Goal: Task Accomplishment & Management: Manage account settings

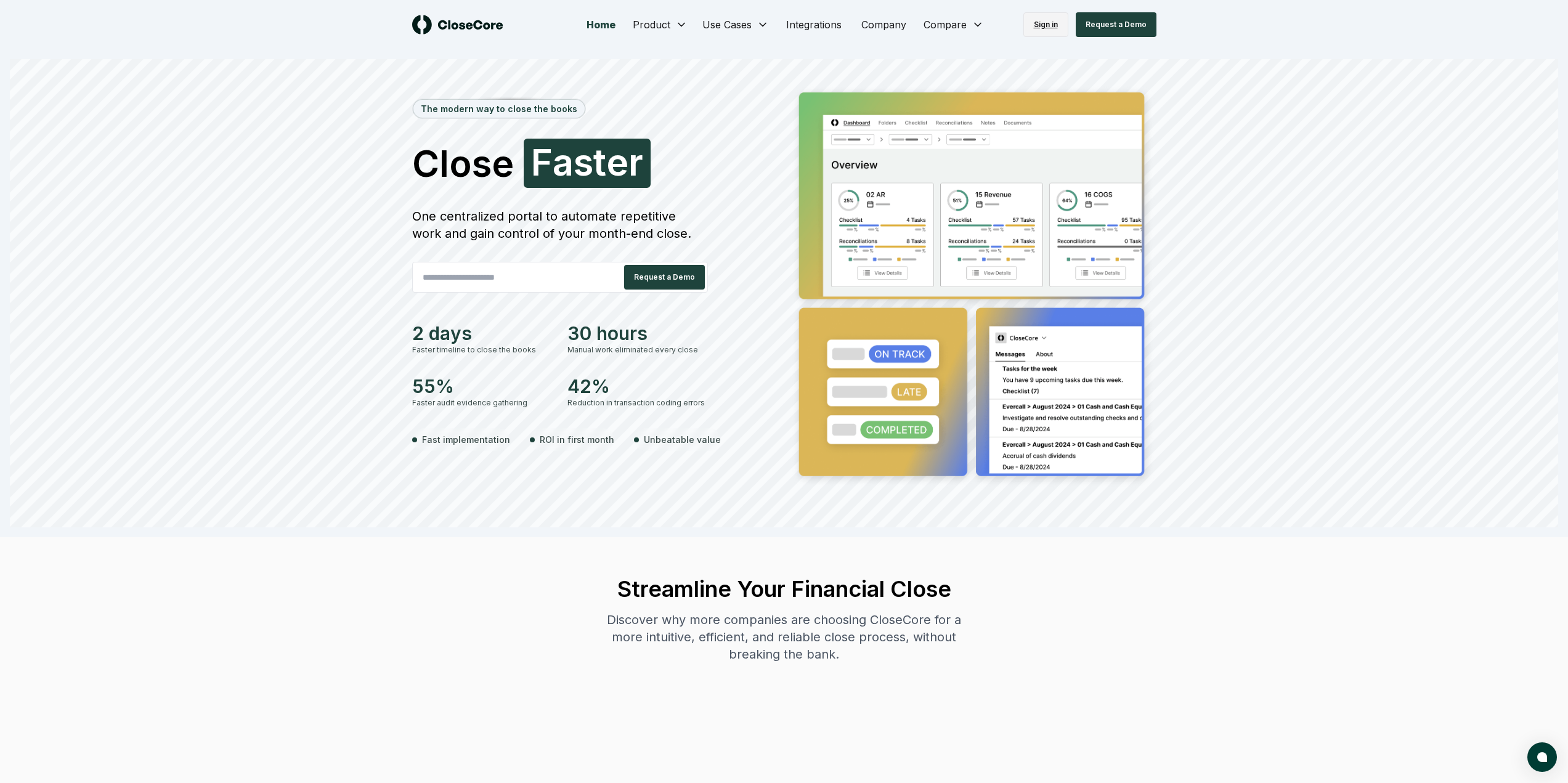
click at [1050, 33] on link "Sign in" at bounding box center [1045, 24] width 45 height 24
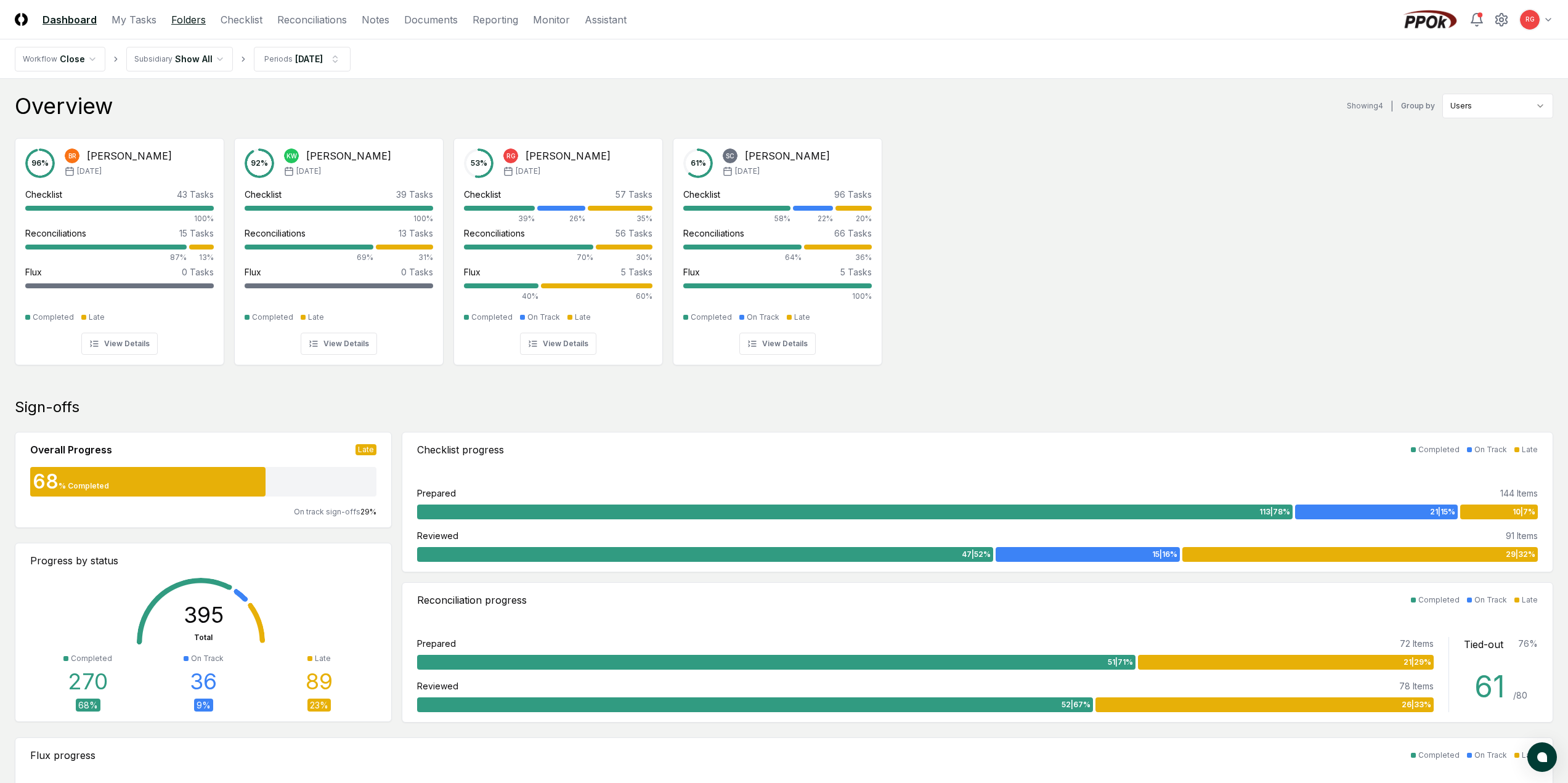
click at [195, 21] on link "Folders" at bounding box center [188, 19] width 34 height 15
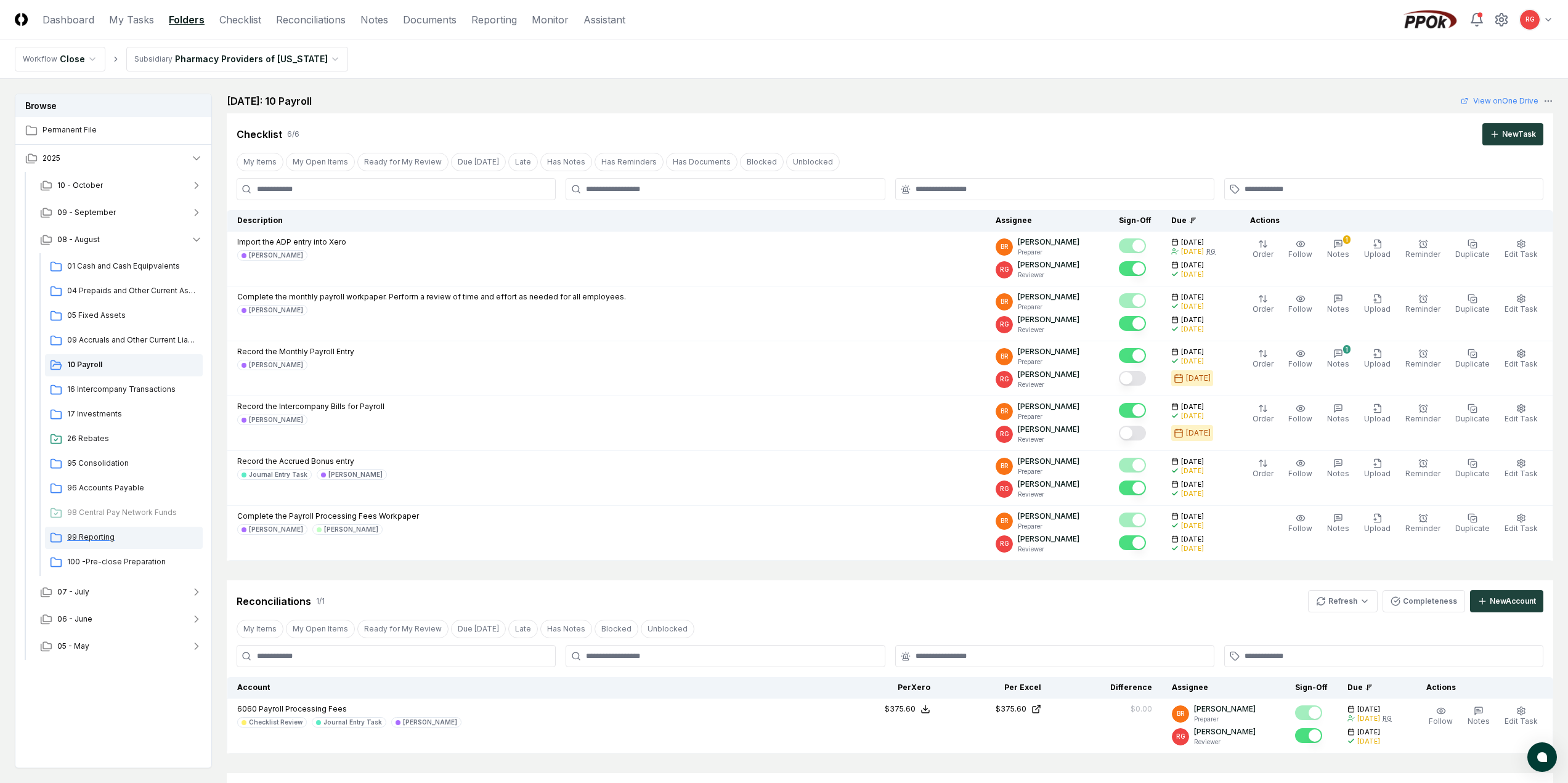
click at [94, 536] on span "99 Reporting" at bounding box center [132, 537] width 130 height 11
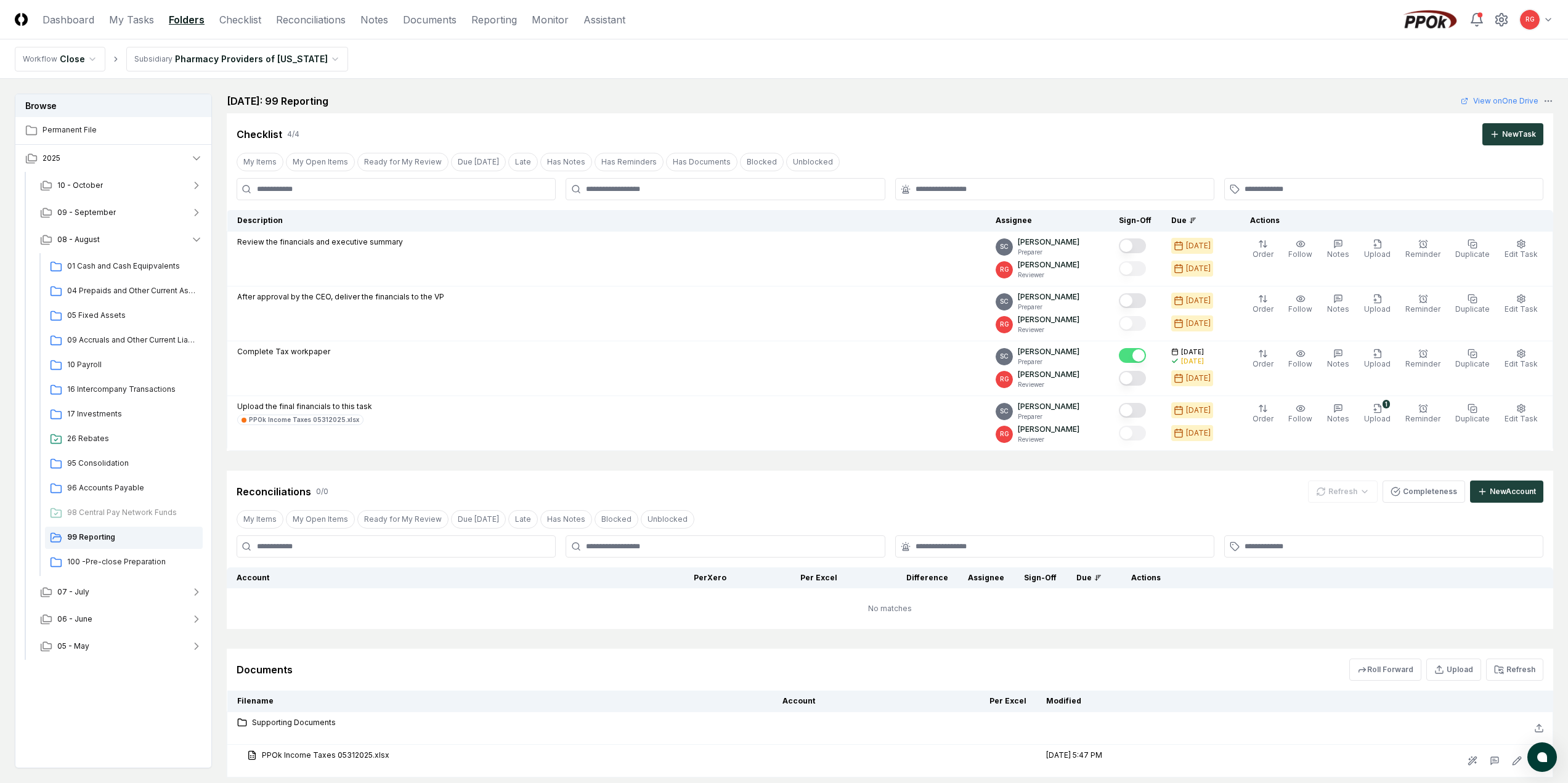
scroll to position [84, 0]
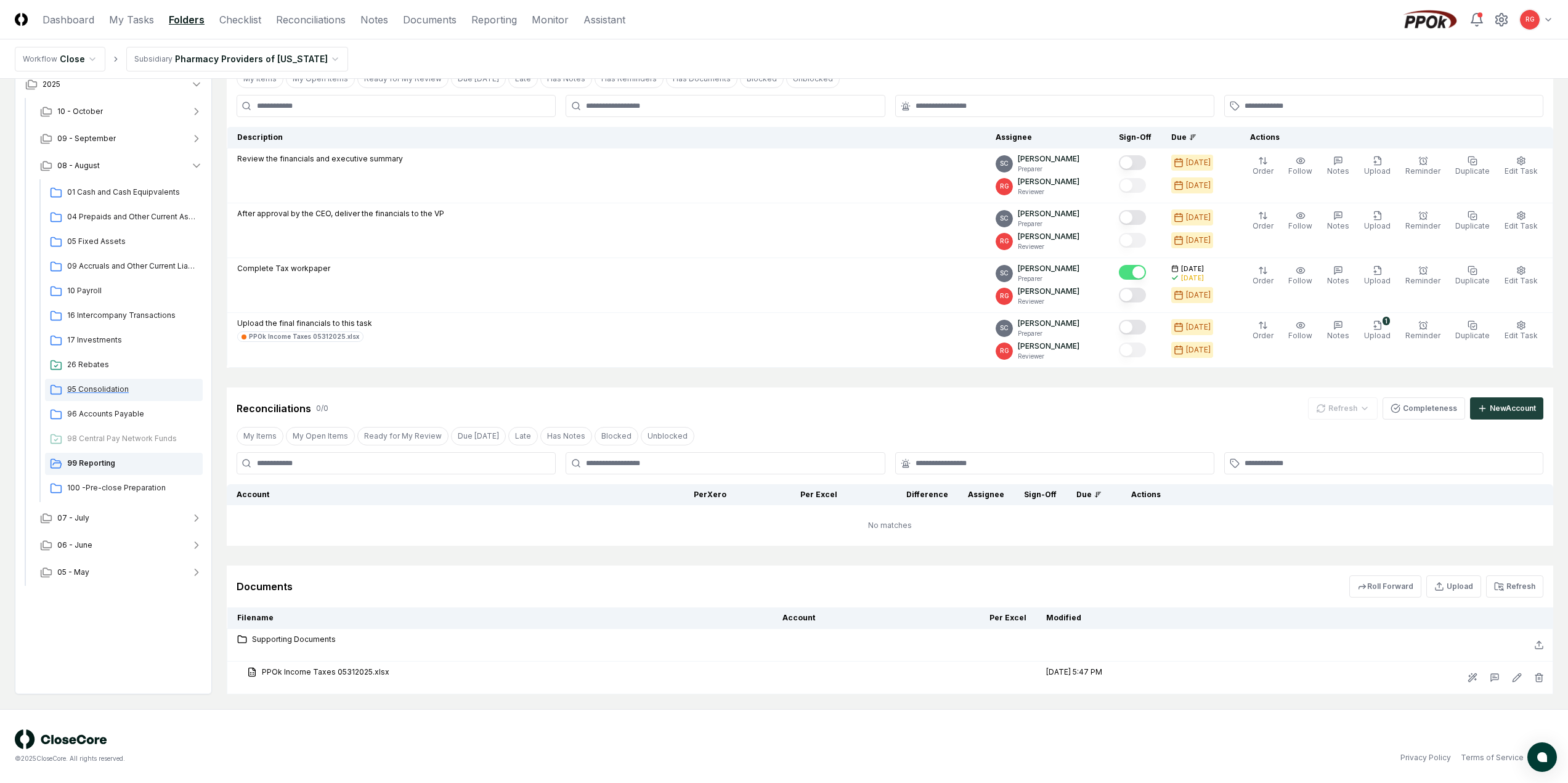
click at [104, 386] on span "95 Consolidation" at bounding box center [132, 389] width 130 height 11
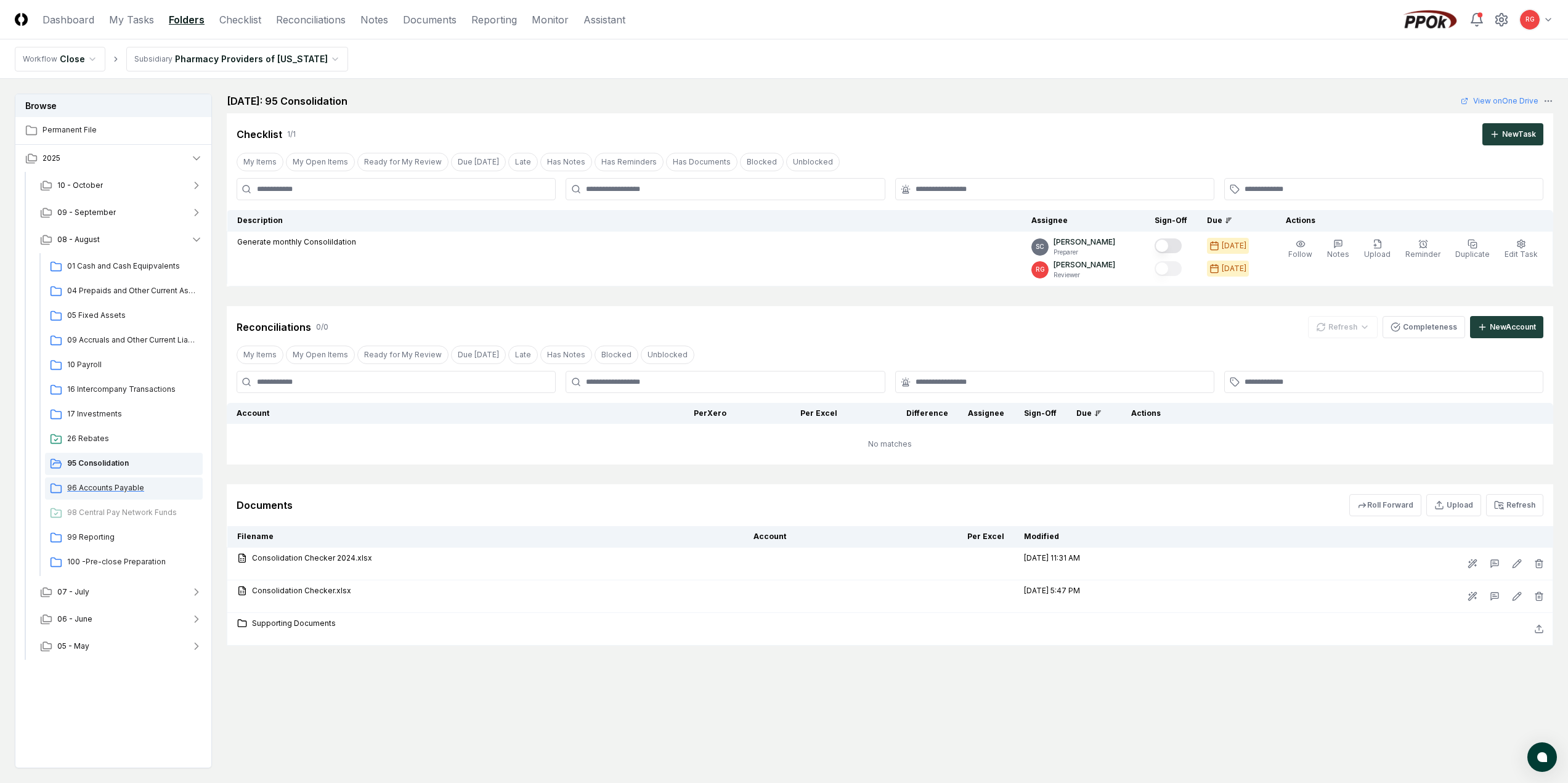
click at [100, 489] on span "96 Accounts Payable" at bounding box center [132, 487] width 130 height 11
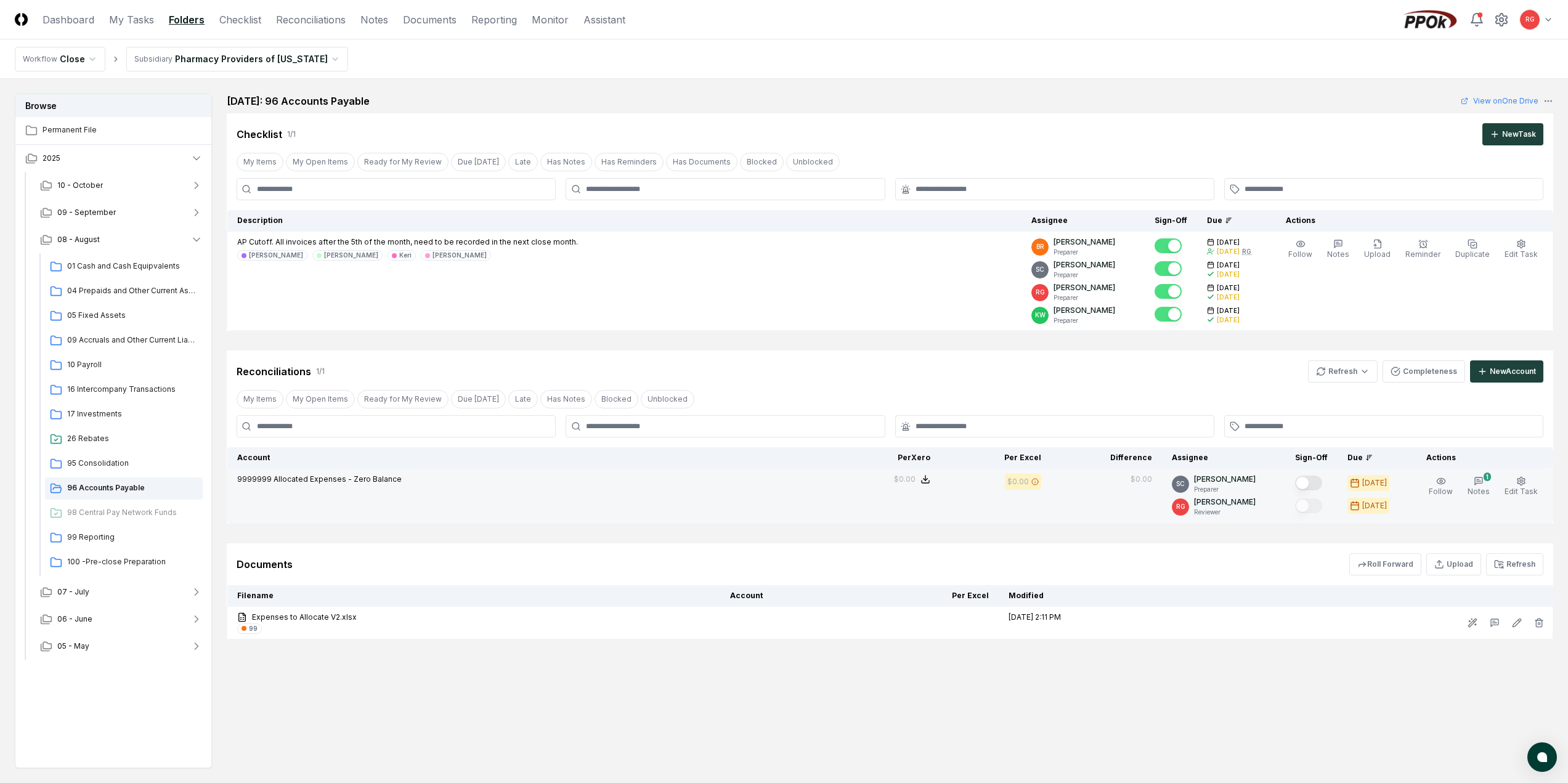
click at [1317, 483] on button "Mark complete" at bounding box center [1308, 482] width 27 height 15
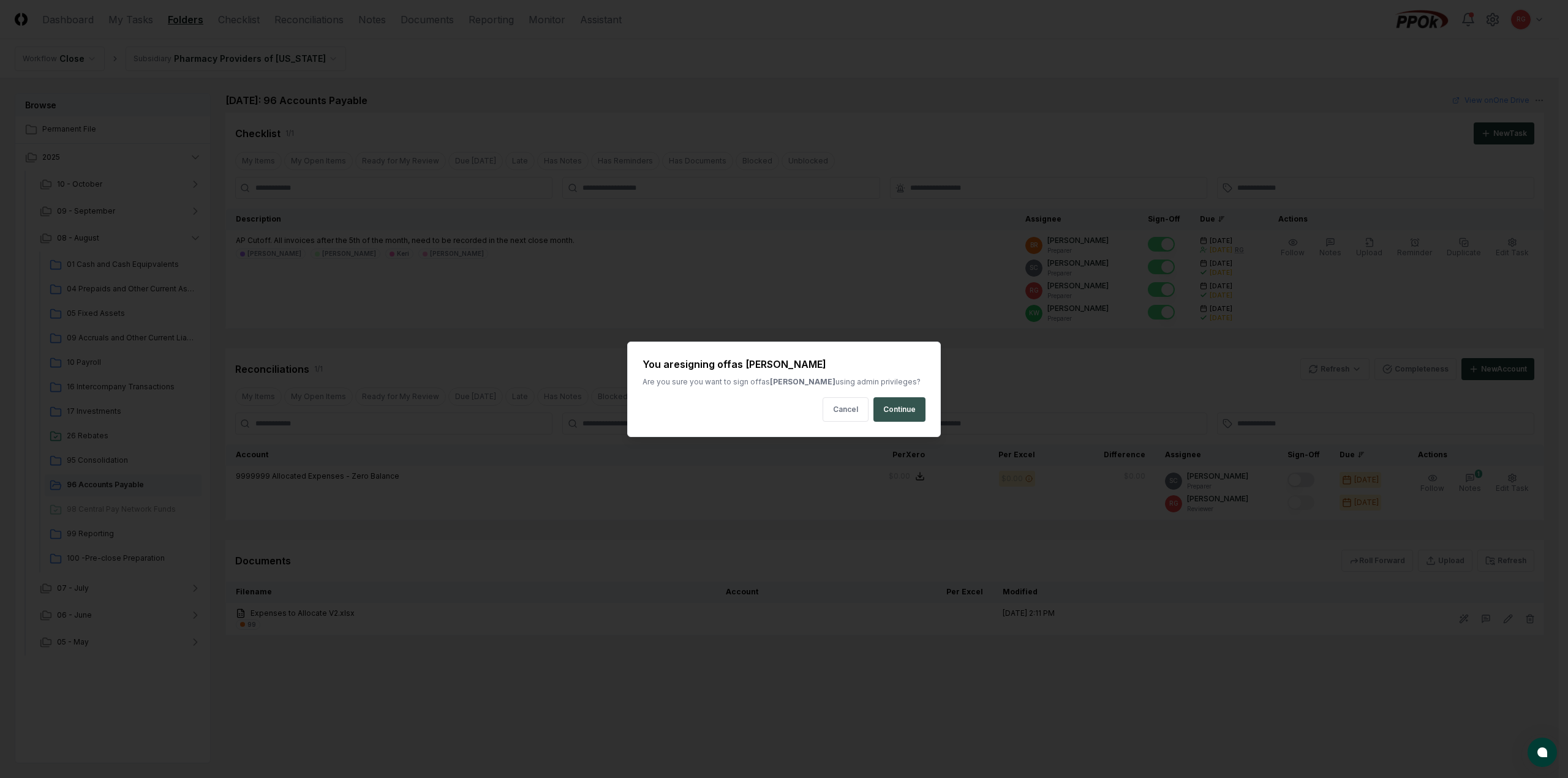
click at [886, 401] on button "Continue" at bounding box center [900, 409] width 52 height 24
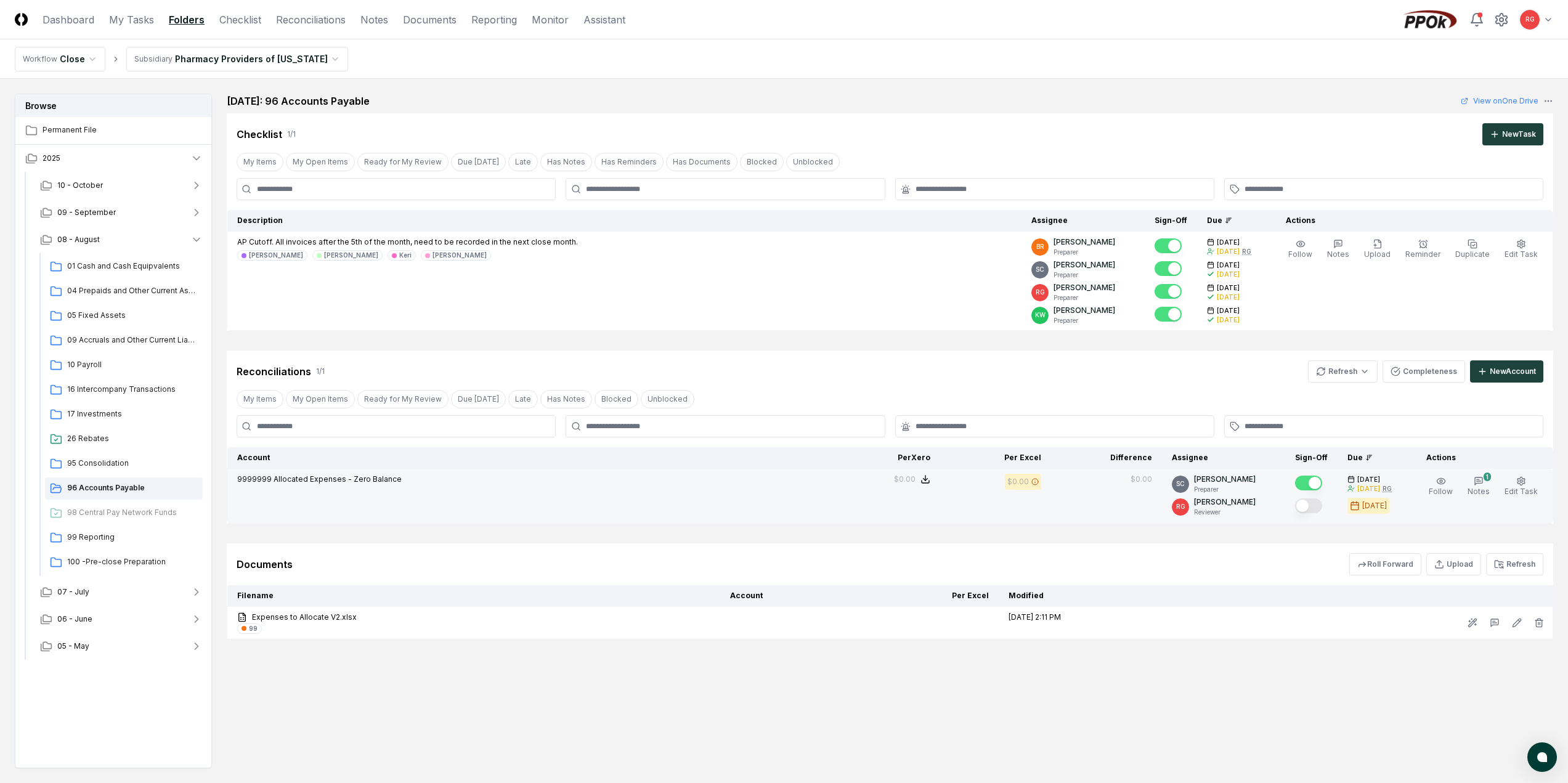
click at [1320, 506] on button "Mark complete" at bounding box center [1308, 506] width 27 height 15
click at [89, 465] on span "95 Consolidation" at bounding box center [132, 463] width 130 height 11
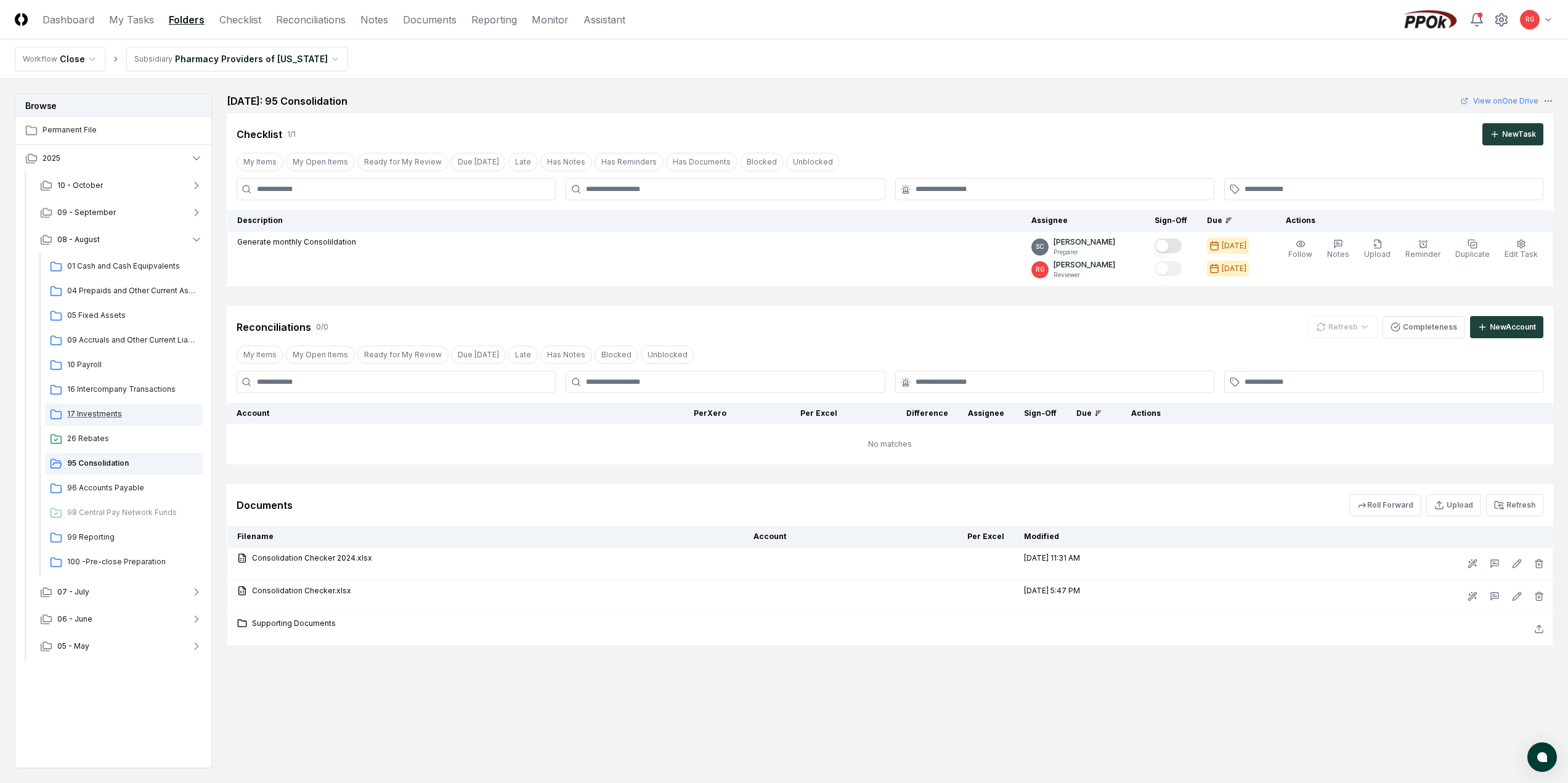
click at [96, 414] on span "17 Investments" at bounding box center [132, 413] width 130 height 11
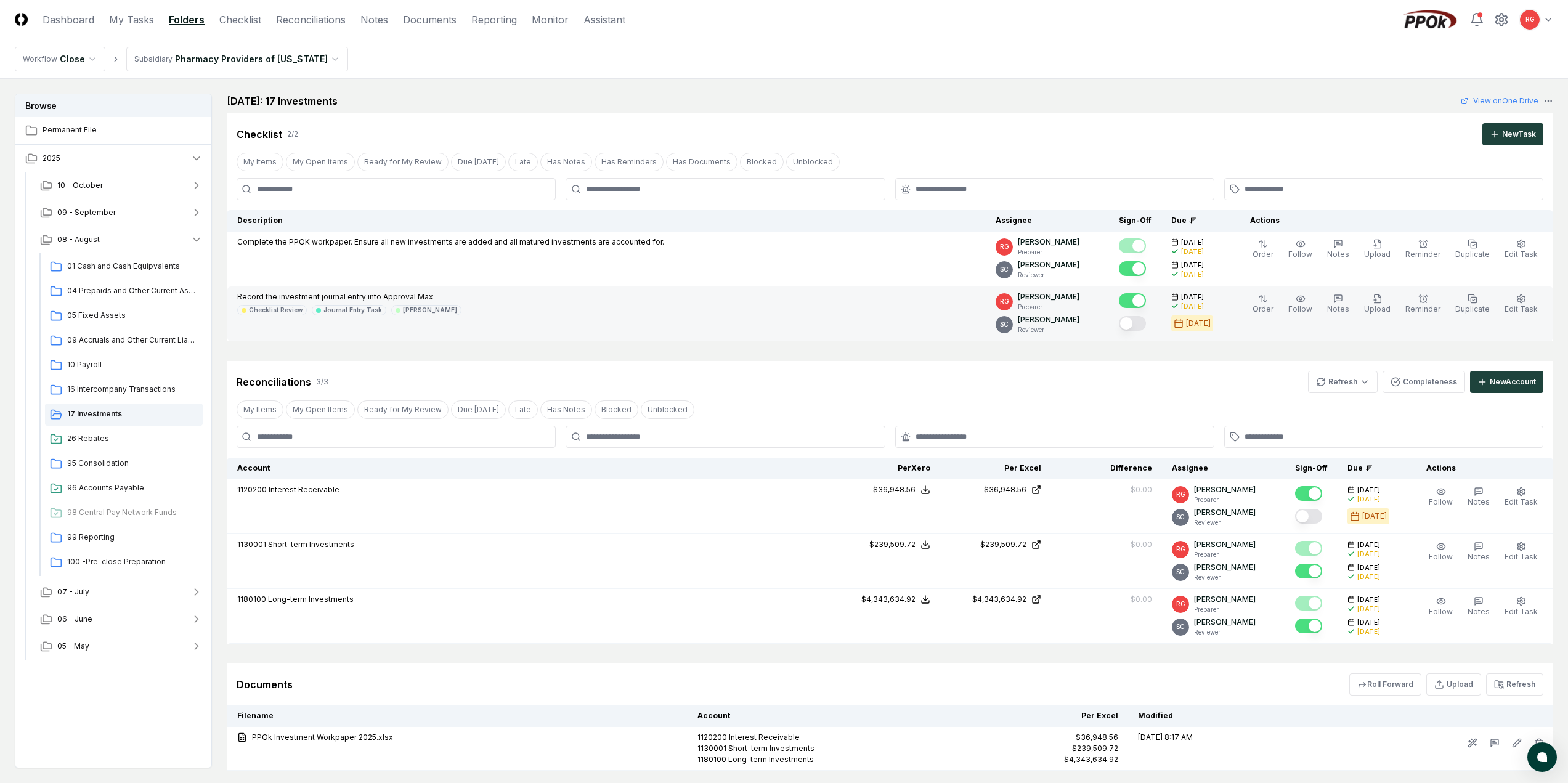
click at [1146, 323] on button "Mark complete" at bounding box center [1132, 323] width 27 height 15
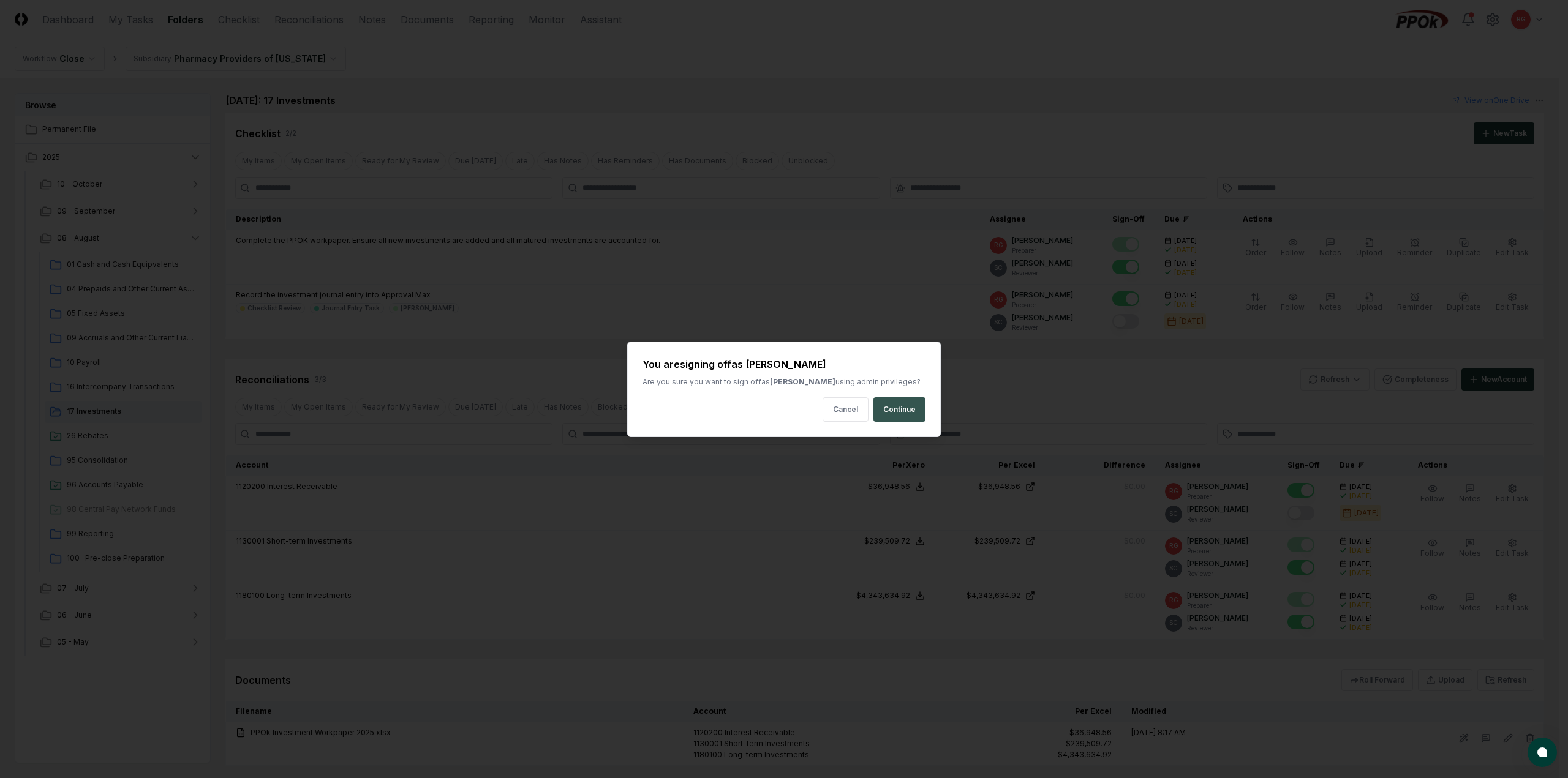
click at [902, 412] on button "Continue" at bounding box center [900, 409] width 52 height 24
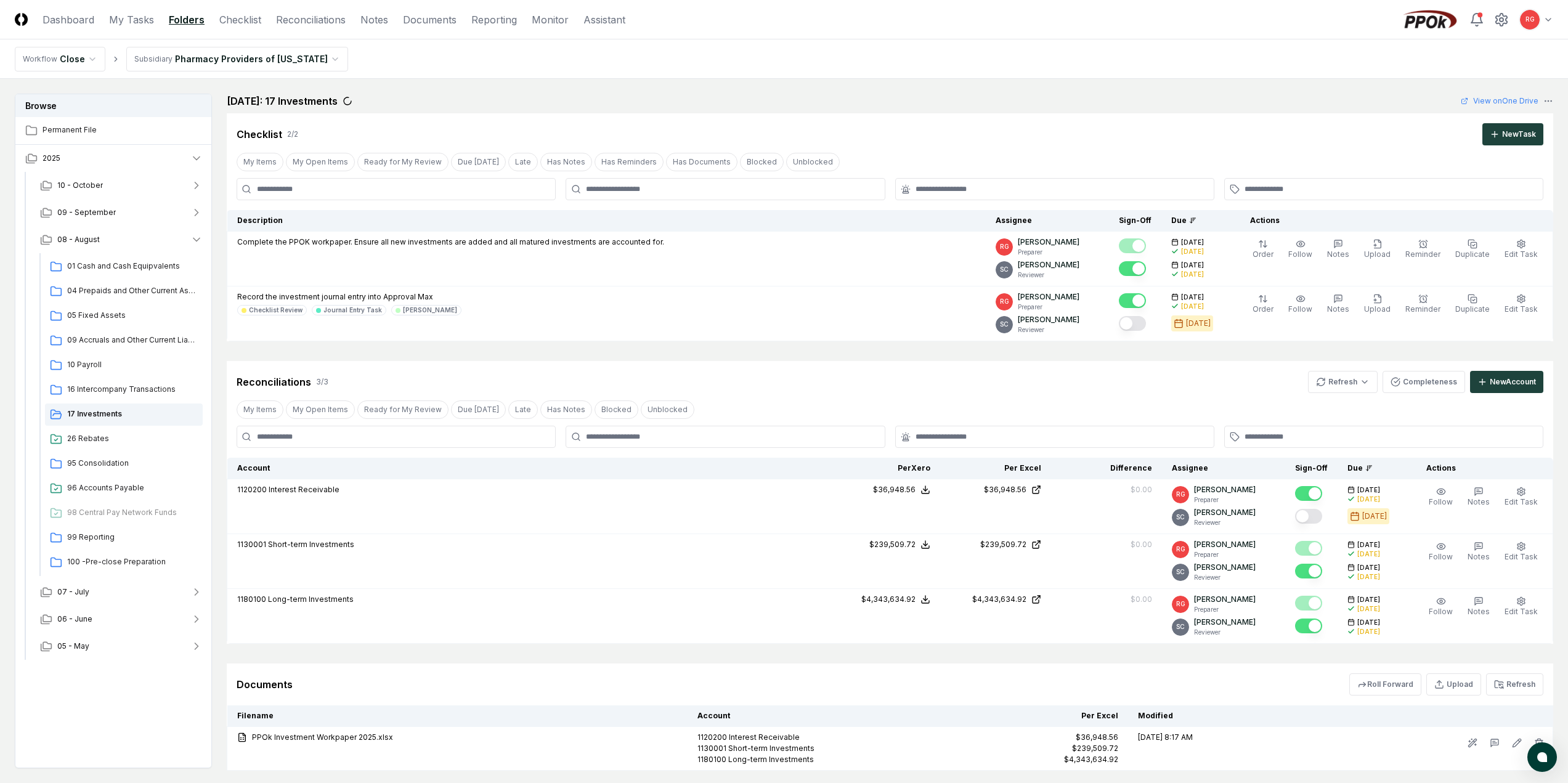
click at [1314, 516] on button "Mark complete" at bounding box center [1308, 516] width 27 height 15
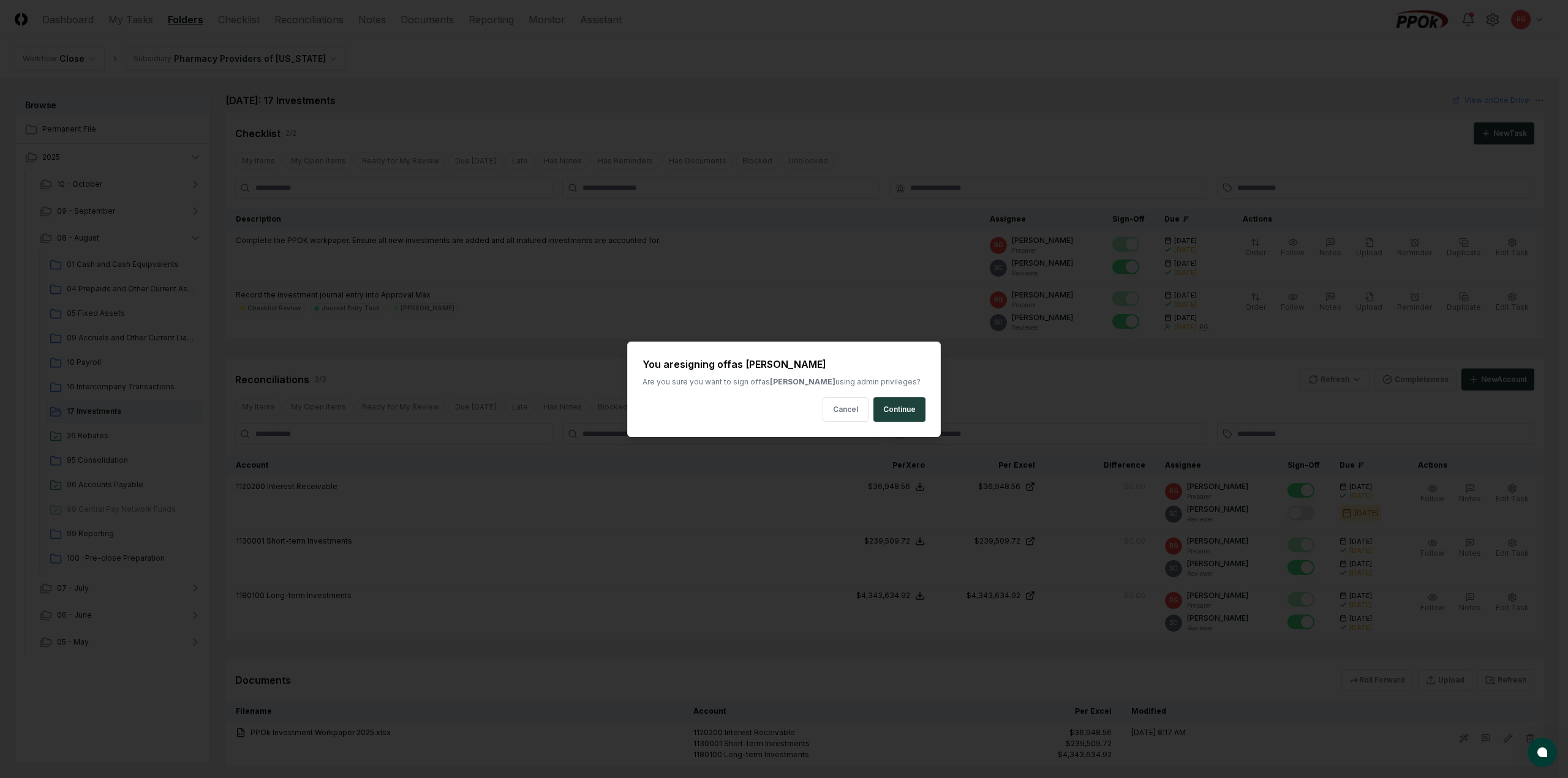
click at [888, 416] on button "Continue" at bounding box center [900, 409] width 52 height 24
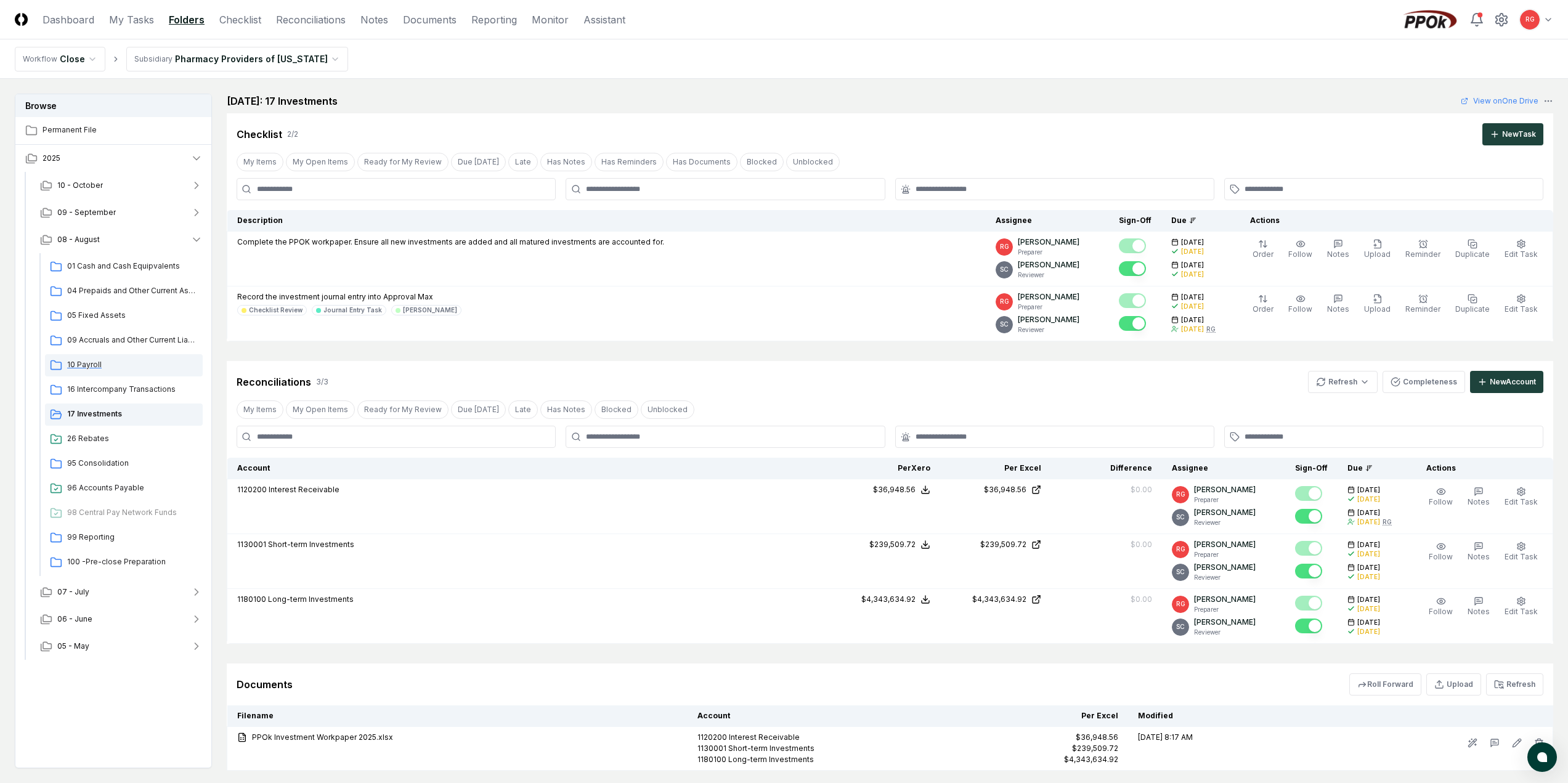
click at [91, 369] on span "10 Payroll" at bounding box center [132, 364] width 130 height 11
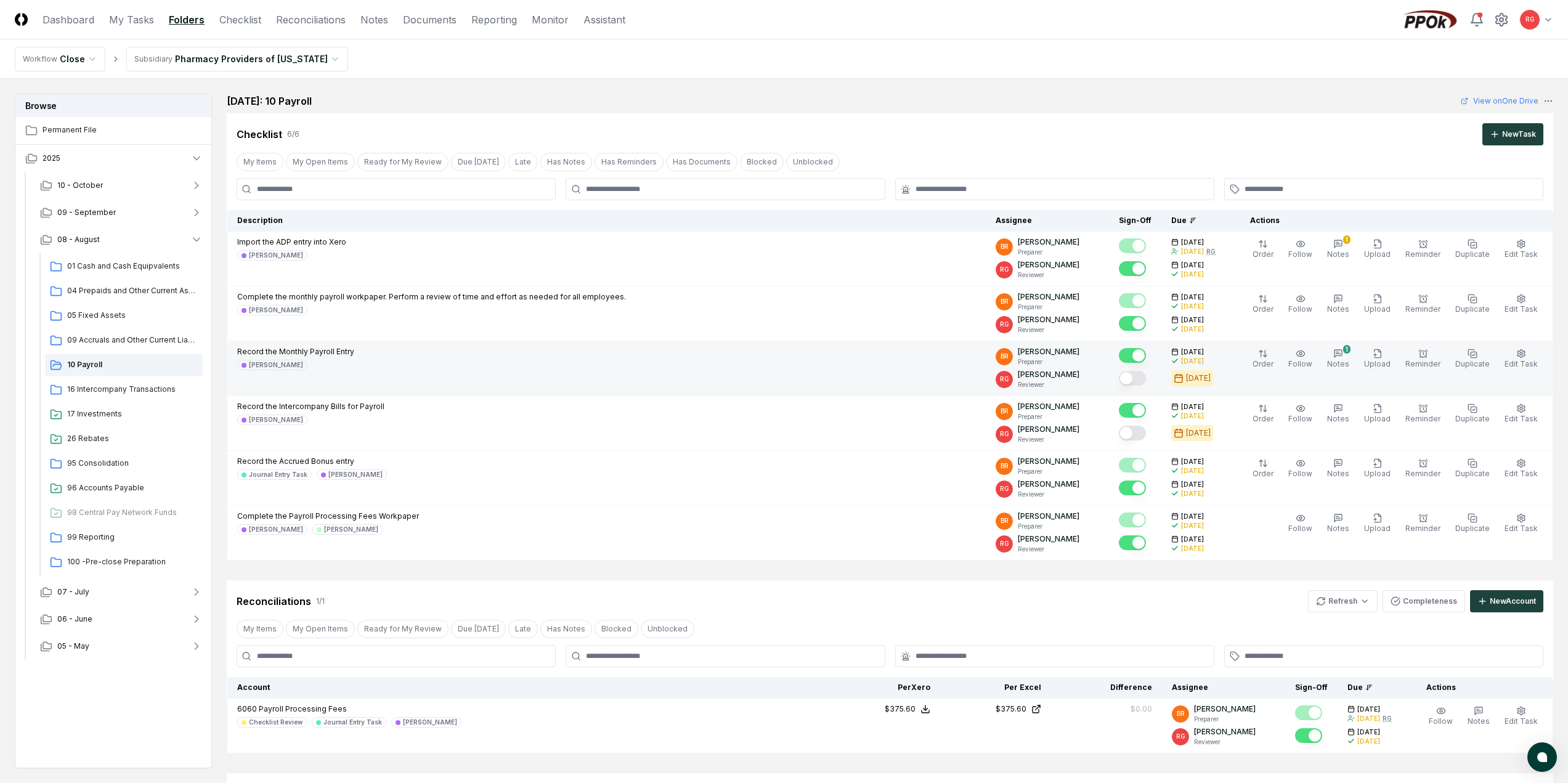
click at [1146, 377] on button "Mark complete" at bounding box center [1132, 377] width 27 height 15
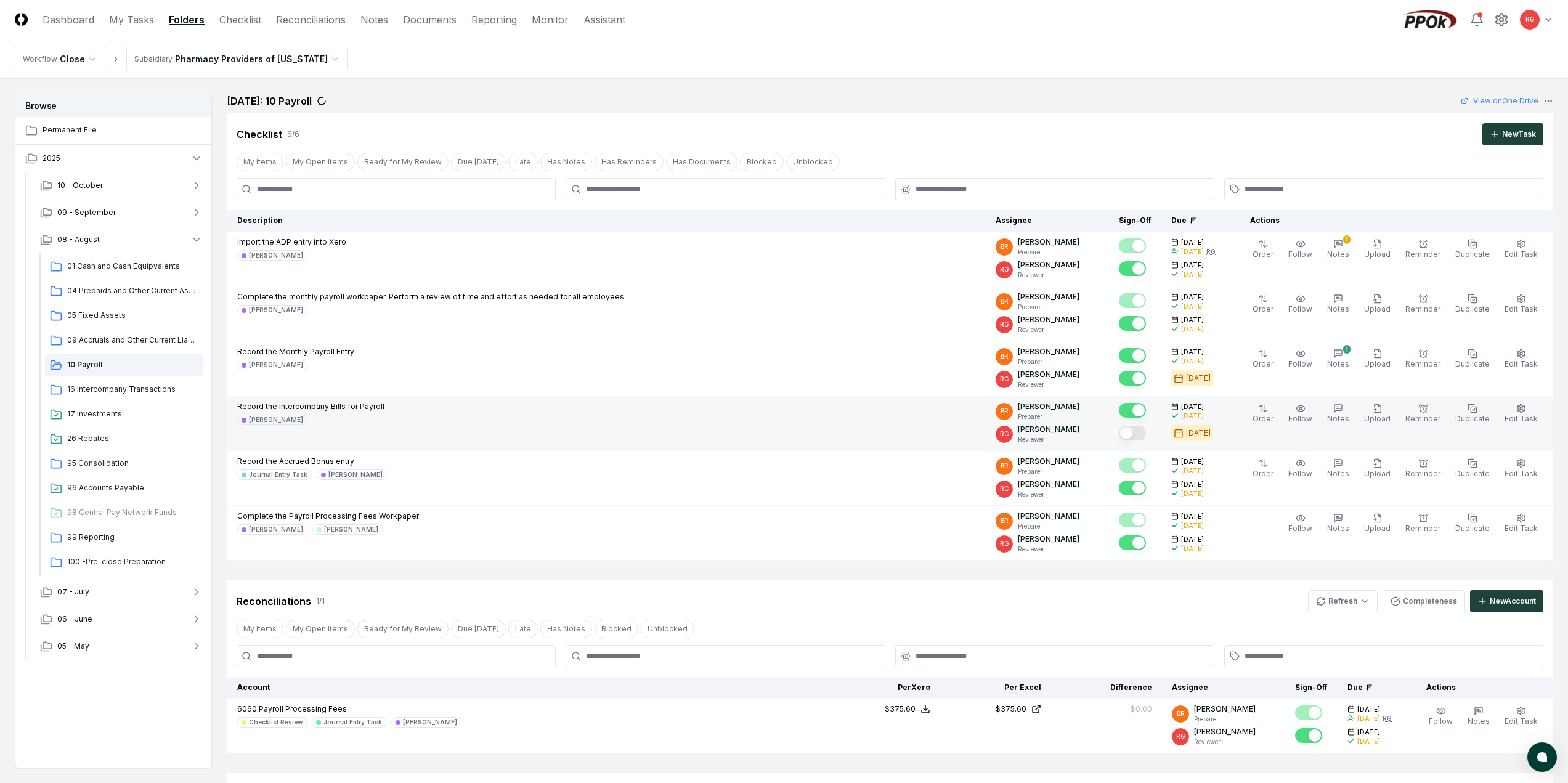
click at [1146, 438] on button "Mark complete" at bounding box center [1132, 433] width 27 height 15
click at [96, 338] on span "09 Accruals and Other Current Liabilities" at bounding box center [132, 339] width 130 height 11
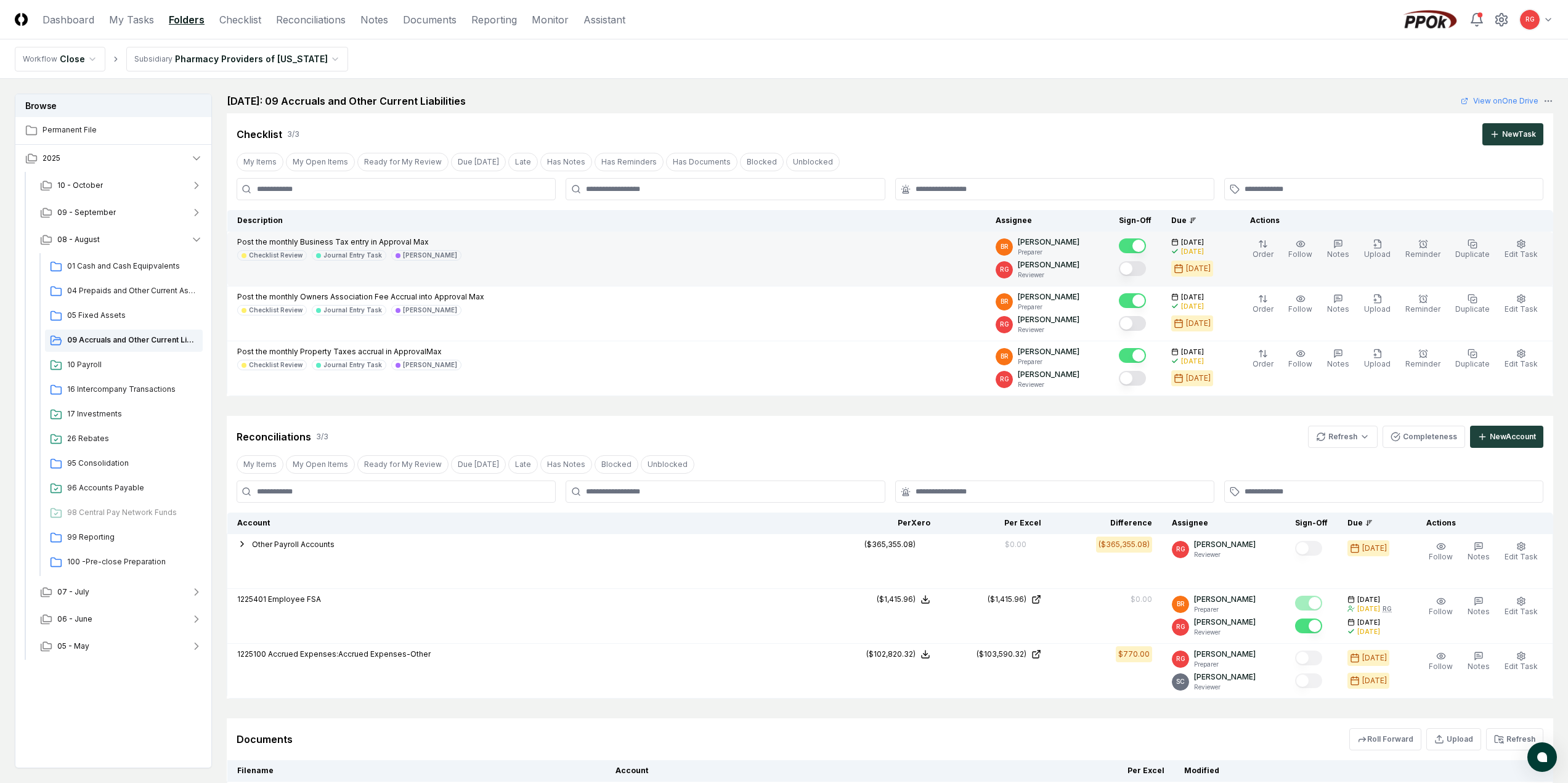
click at [1140, 267] on button "Mark complete" at bounding box center [1132, 268] width 27 height 15
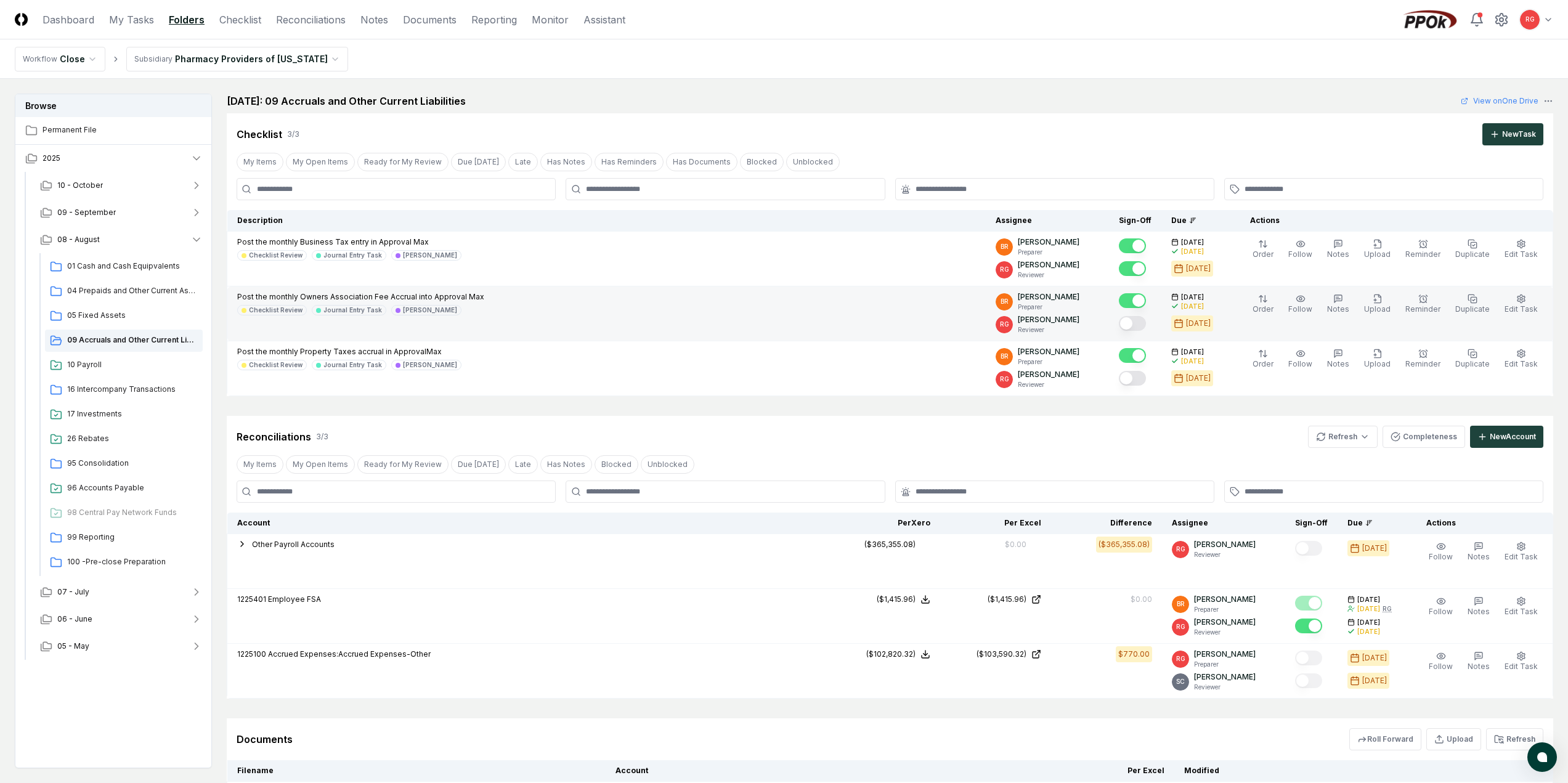
click at [1146, 327] on button "Mark complete" at bounding box center [1132, 323] width 27 height 15
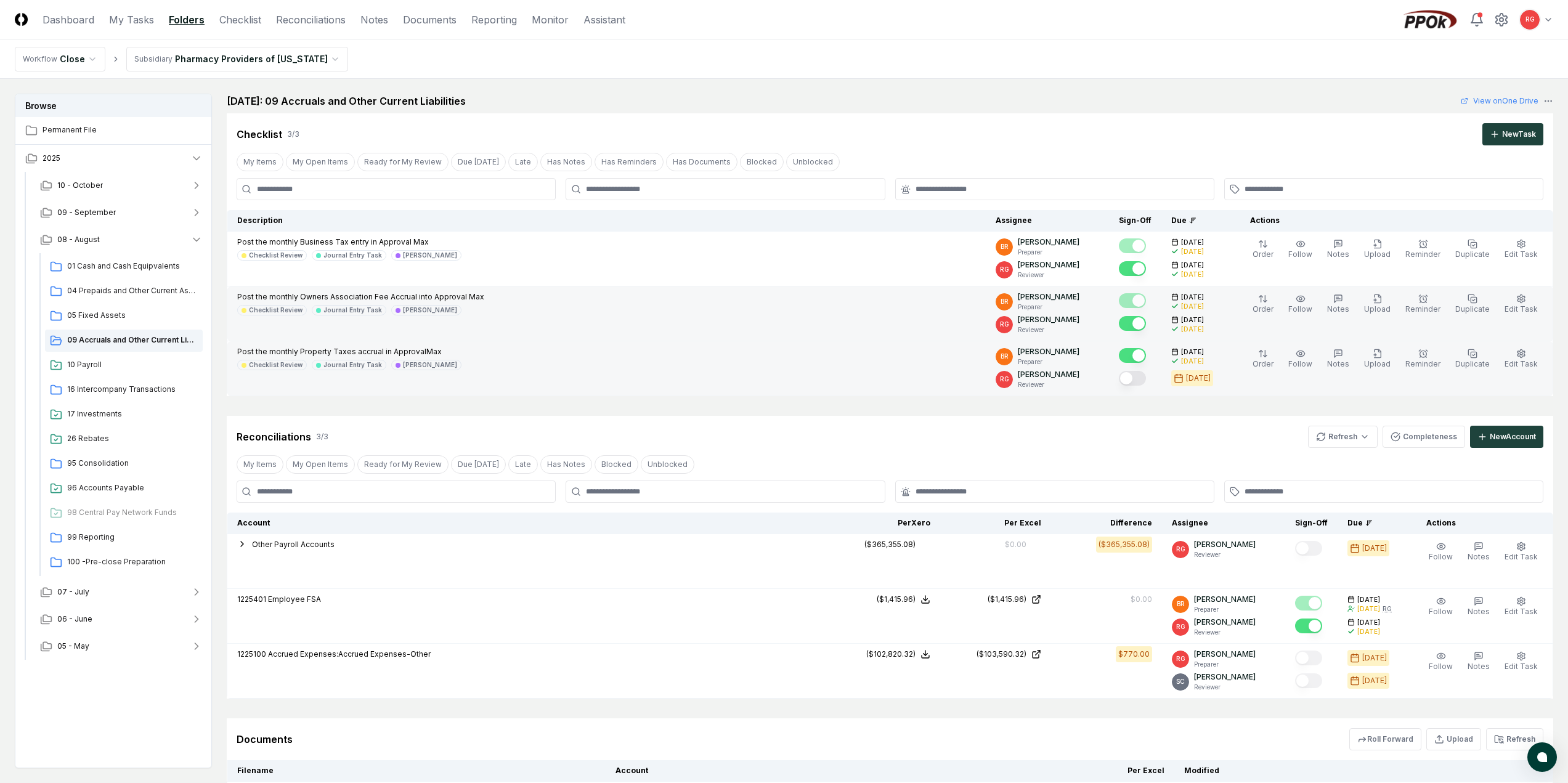
click at [1146, 377] on button "Mark complete" at bounding box center [1132, 377] width 27 height 15
click at [85, 310] on span "05 Fixed Assets" at bounding box center [132, 315] width 130 height 11
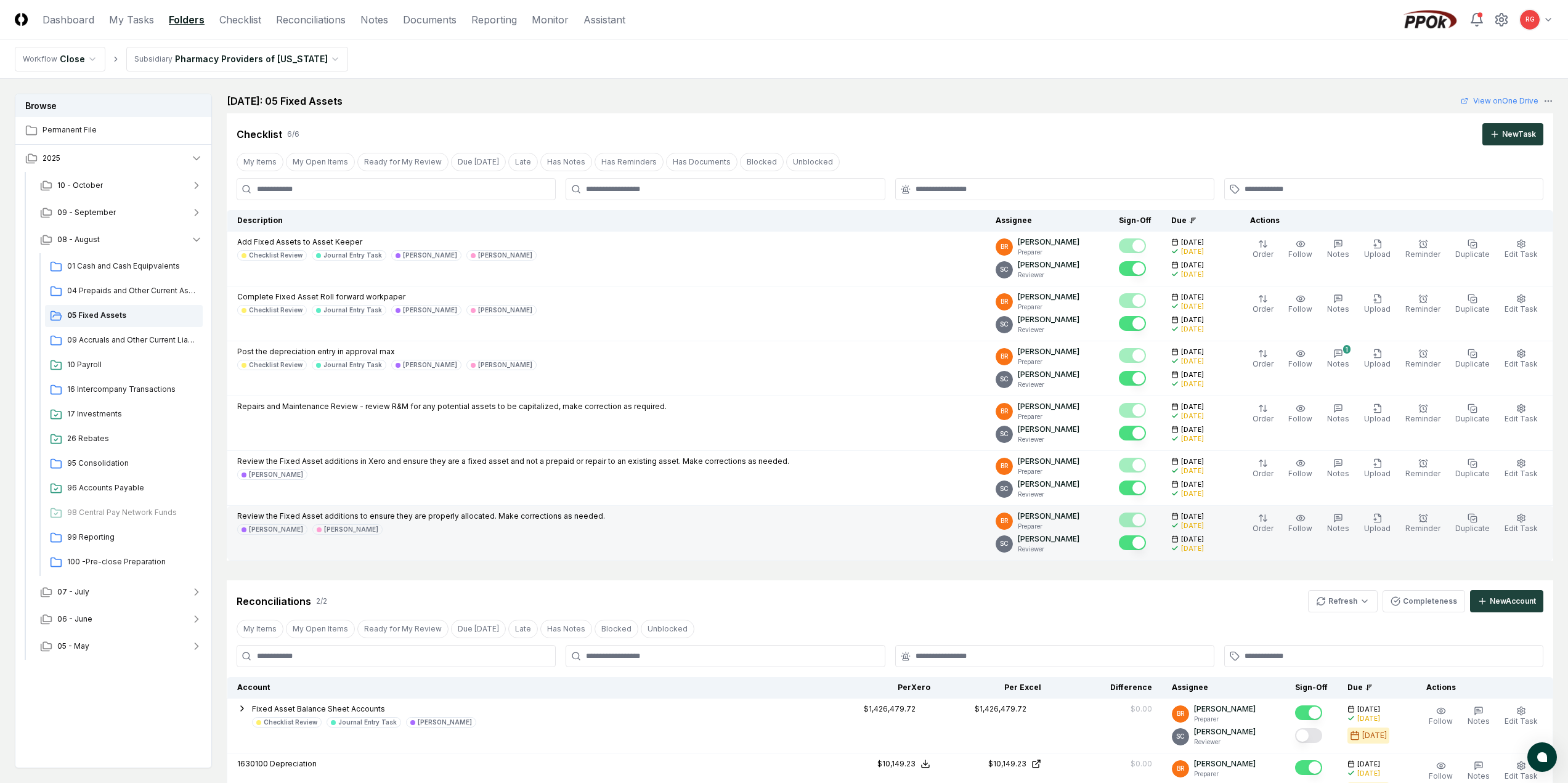
scroll to position [124, 0]
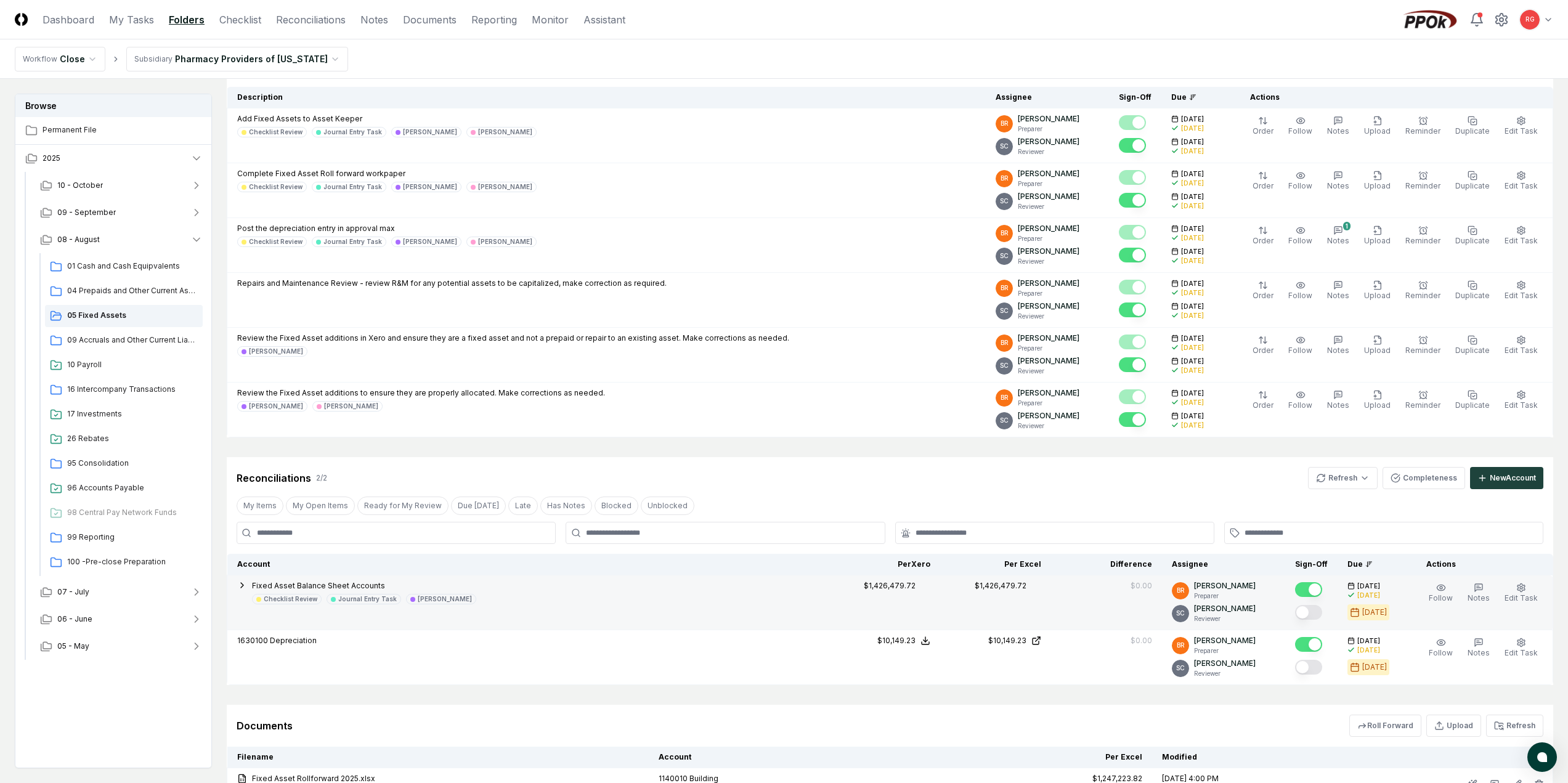
click at [1312, 615] on button "Mark complete" at bounding box center [1308, 612] width 27 height 15
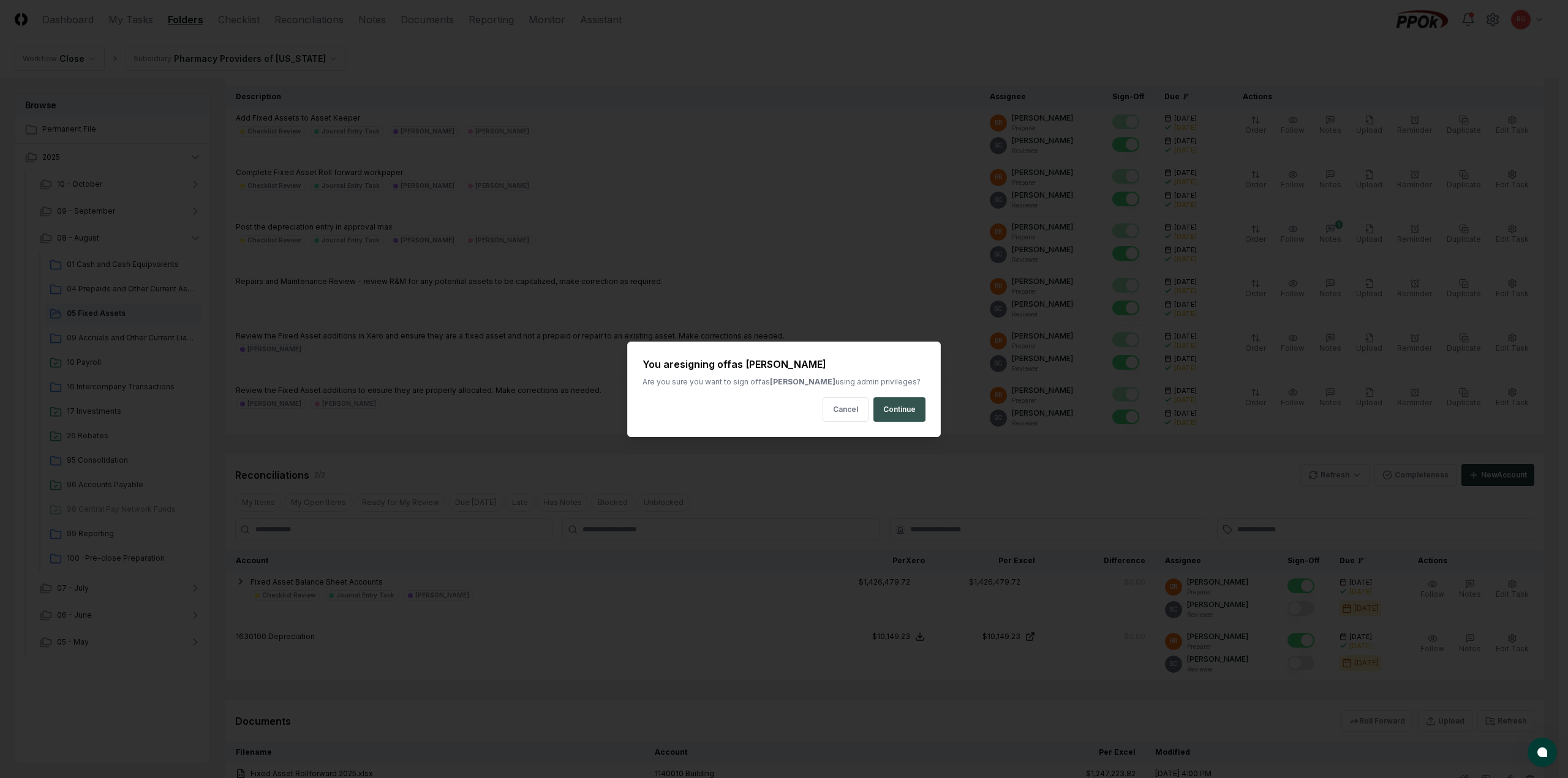
click at [906, 411] on button "Continue" at bounding box center [900, 409] width 52 height 24
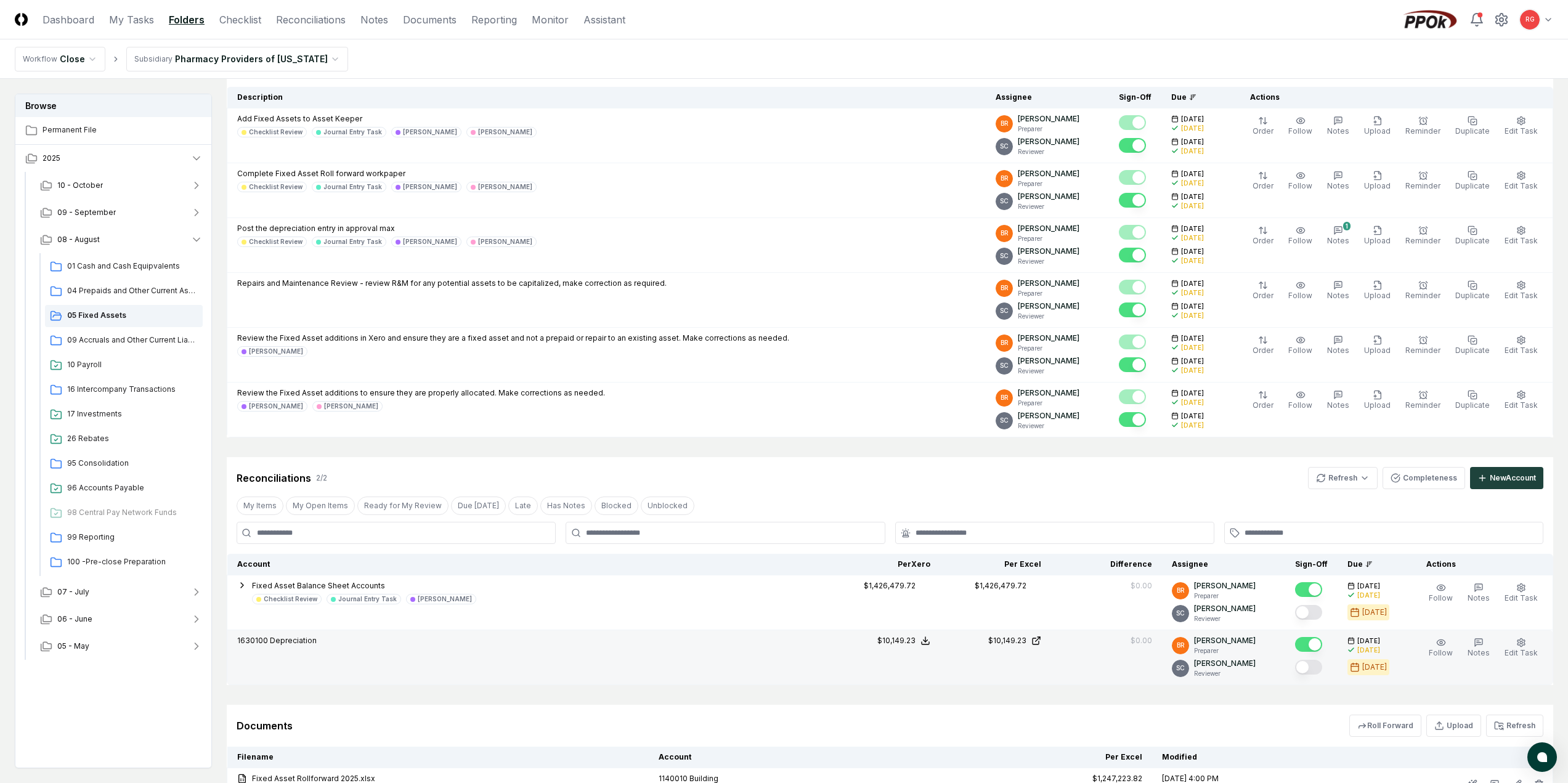
click at [1314, 667] on button "Mark complete" at bounding box center [1308, 667] width 27 height 15
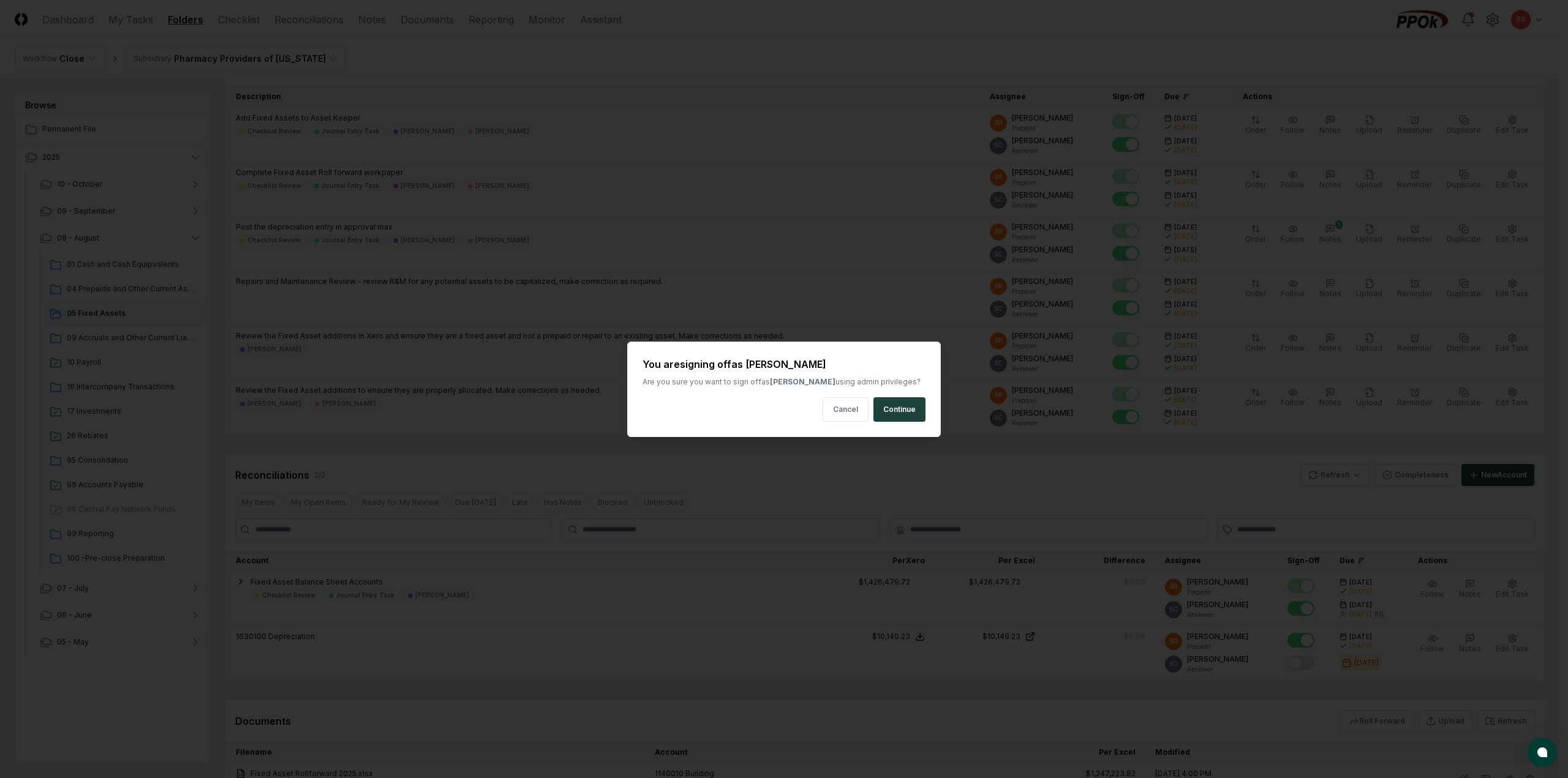
click at [908, 408] on button "Continue" at bounding box center [900, 409] width 52 height 24
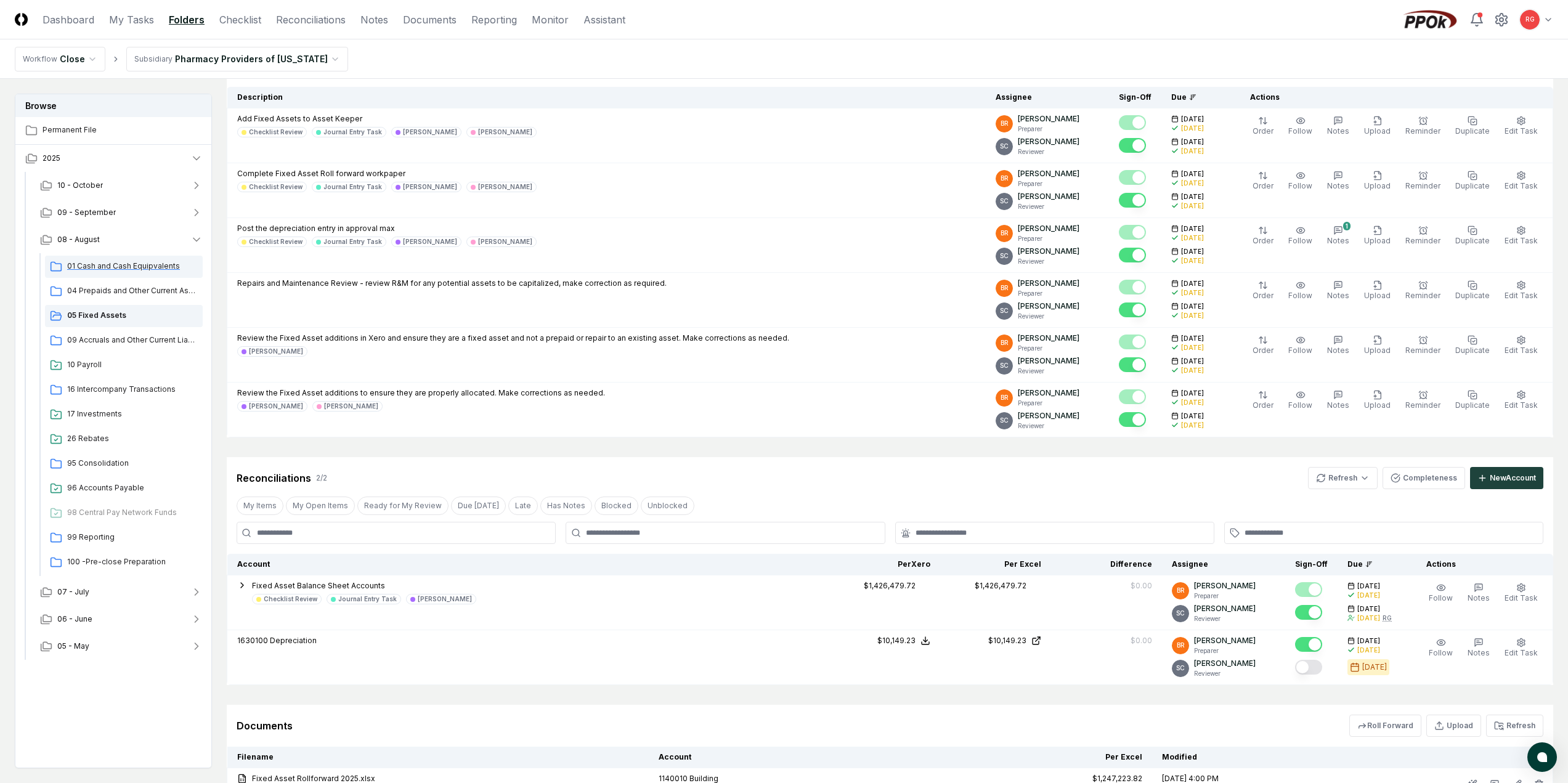
click at [82, 262] on span "01 Cash and Cash Equipvalents" at bounding box center [132, 266] width 130 height 11
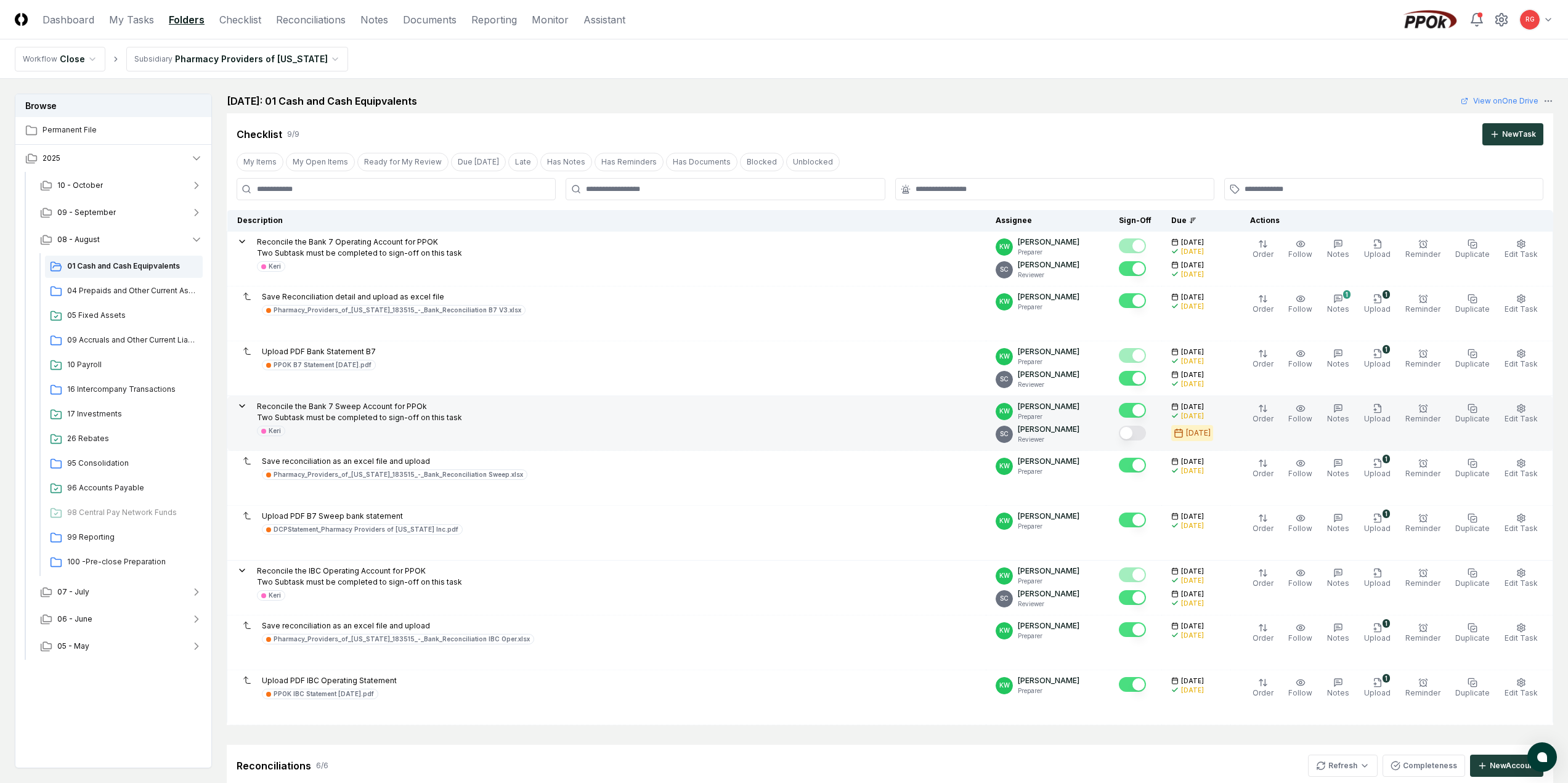
click at [1138, 436] on button "Mark complete" at bounding box center [1132, 433] width 27 height 15
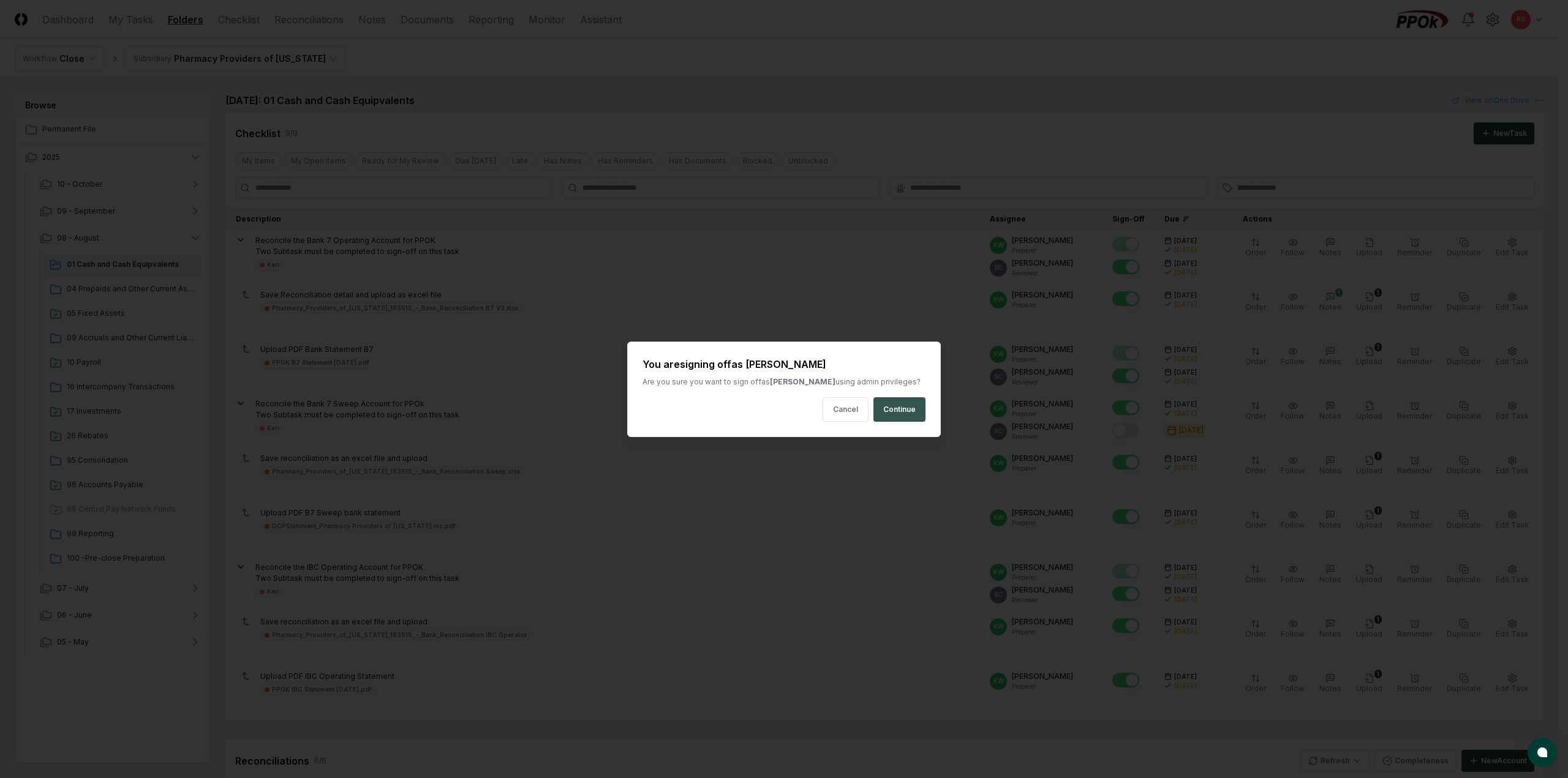
click at [890, 412] on button "Continue" at bounding box center [900, 409] width 52 height 24
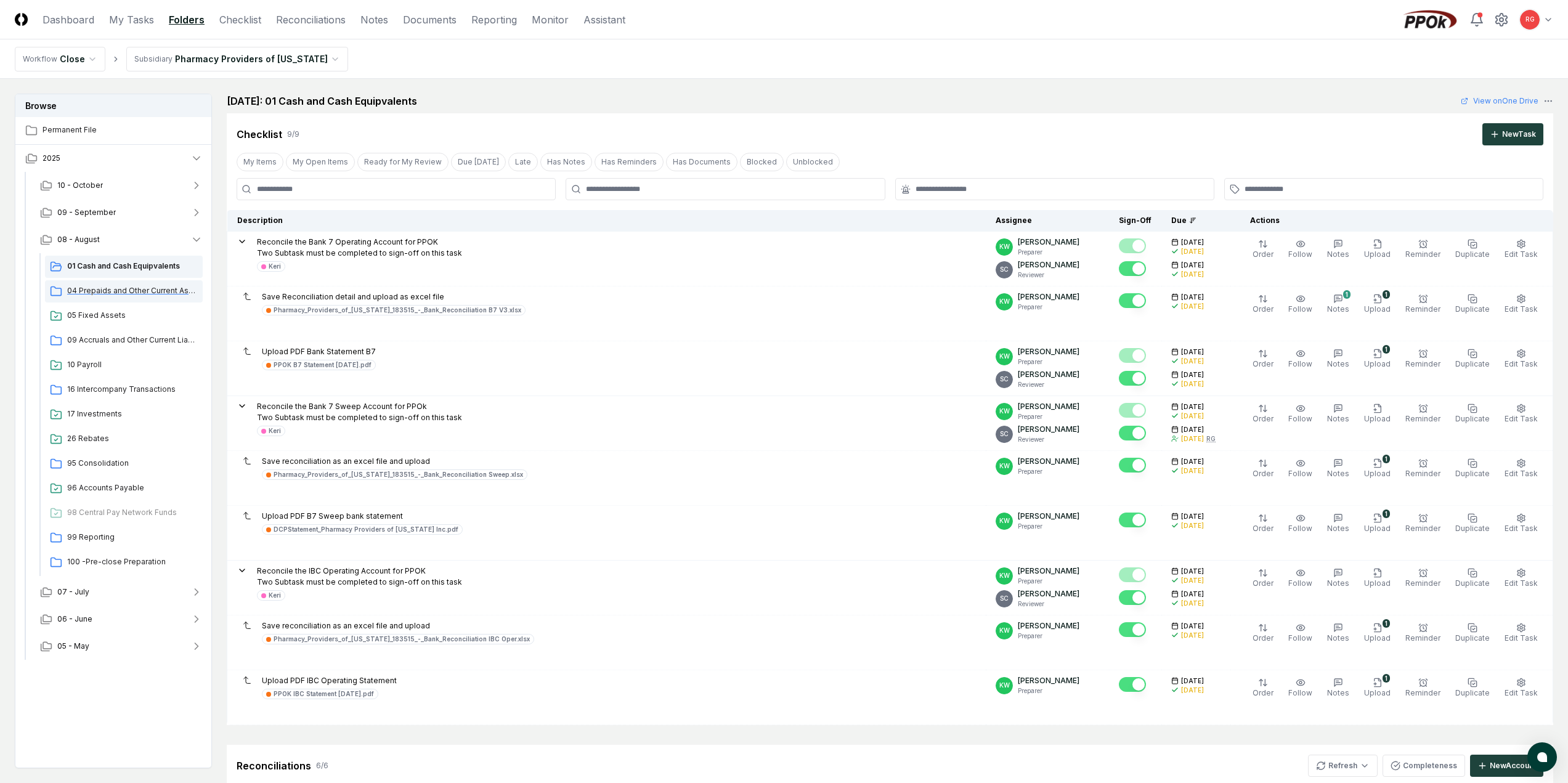
click at [70, 288] on span "04 Prepaids and Other Current Assets" at bounding box center [132, 290] width 130 height 11
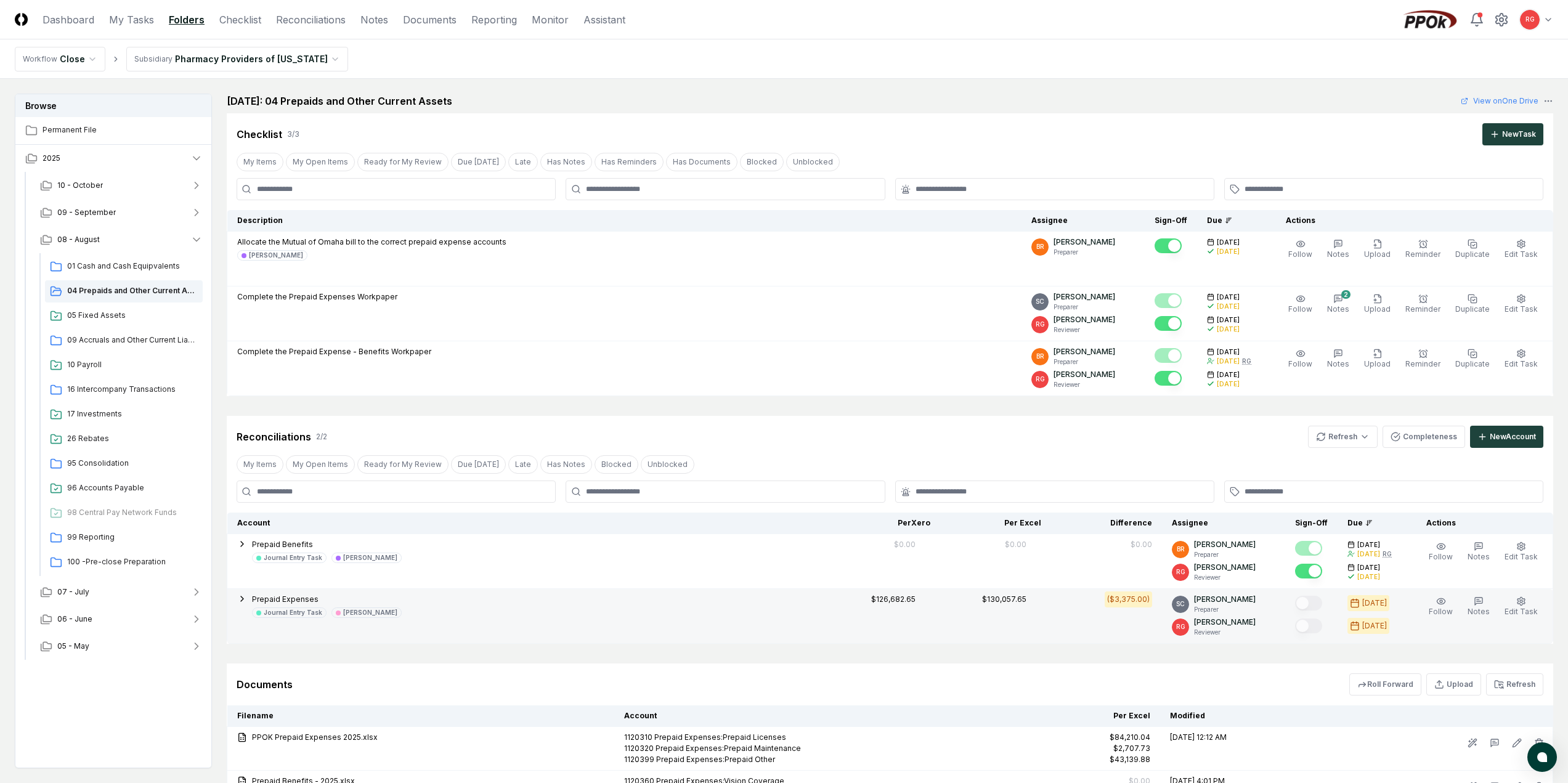
click at [247, 598] on div "Prepaid Expenses Journal Entry Task [PERSON_NAME]" at bounding box center [528, 606] width 582 height 24
click at [241, 600] on icon "button" at bounding box center [242, 599] width 10 height 10
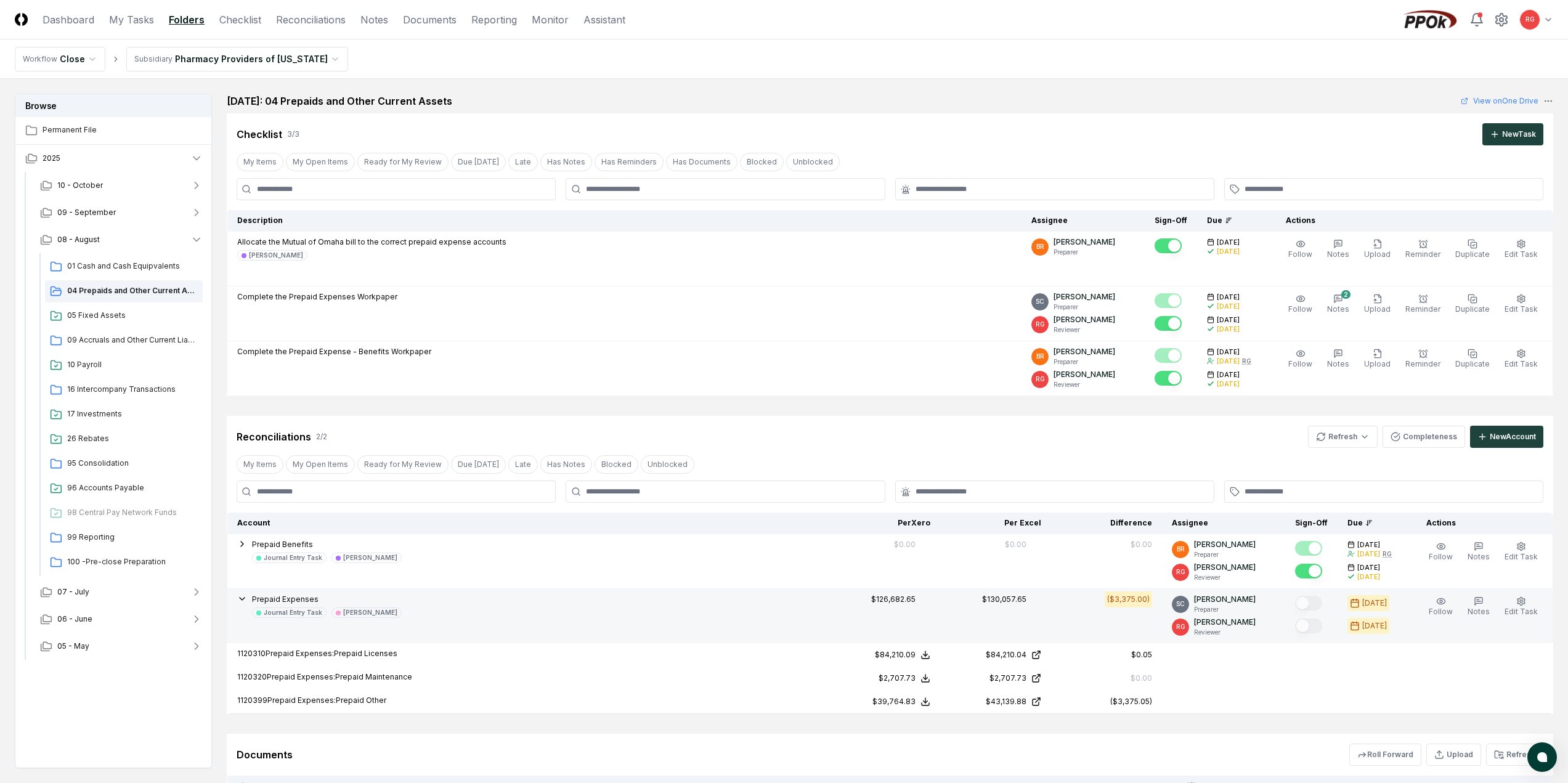
click at [241, 600] on icon "button" at bounding box center [242, 599] width 10 height 10
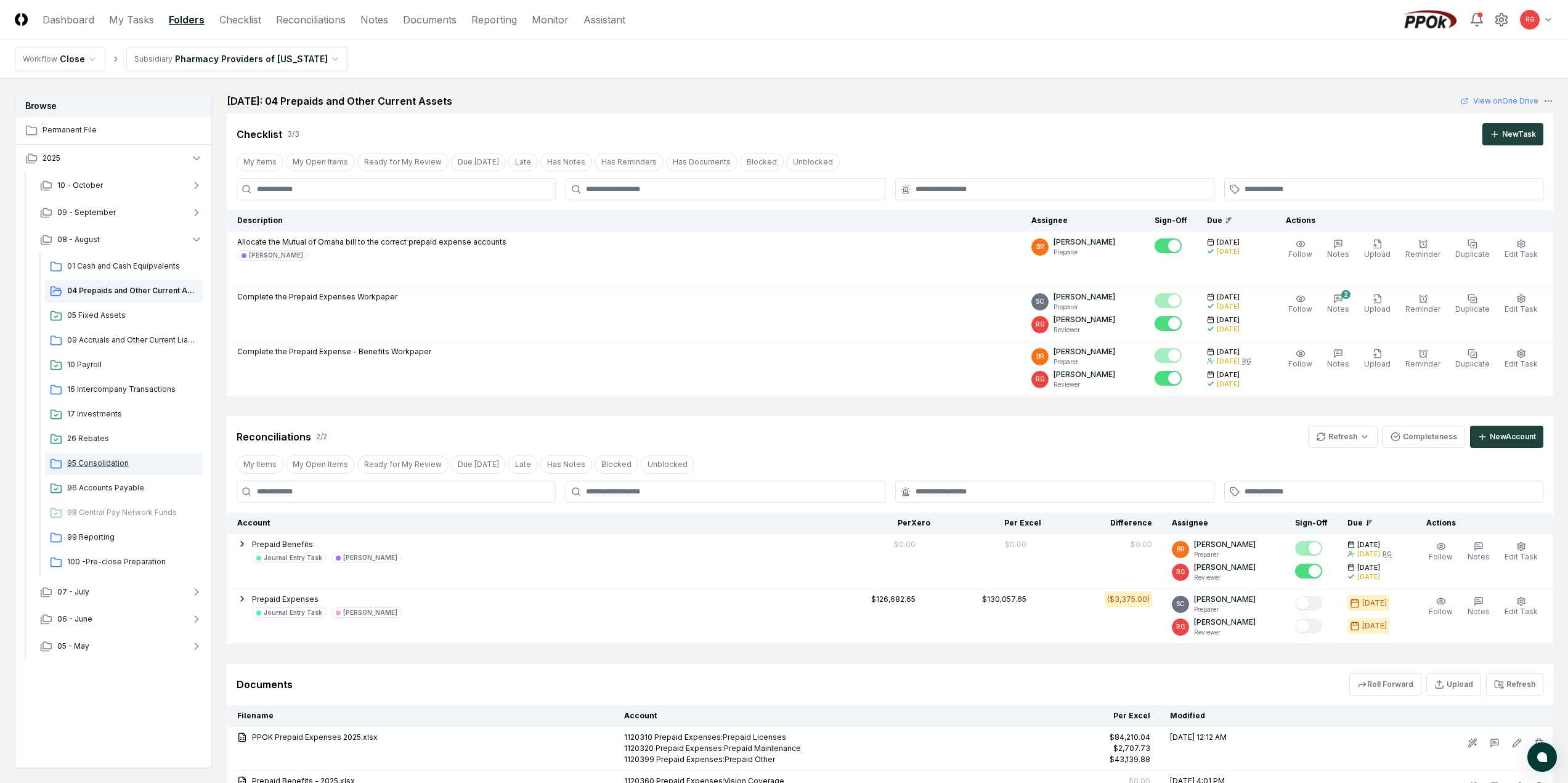
click at [103, 458] on span "95 Consolidation" at bounding box center [132, 463] width 130 height 11
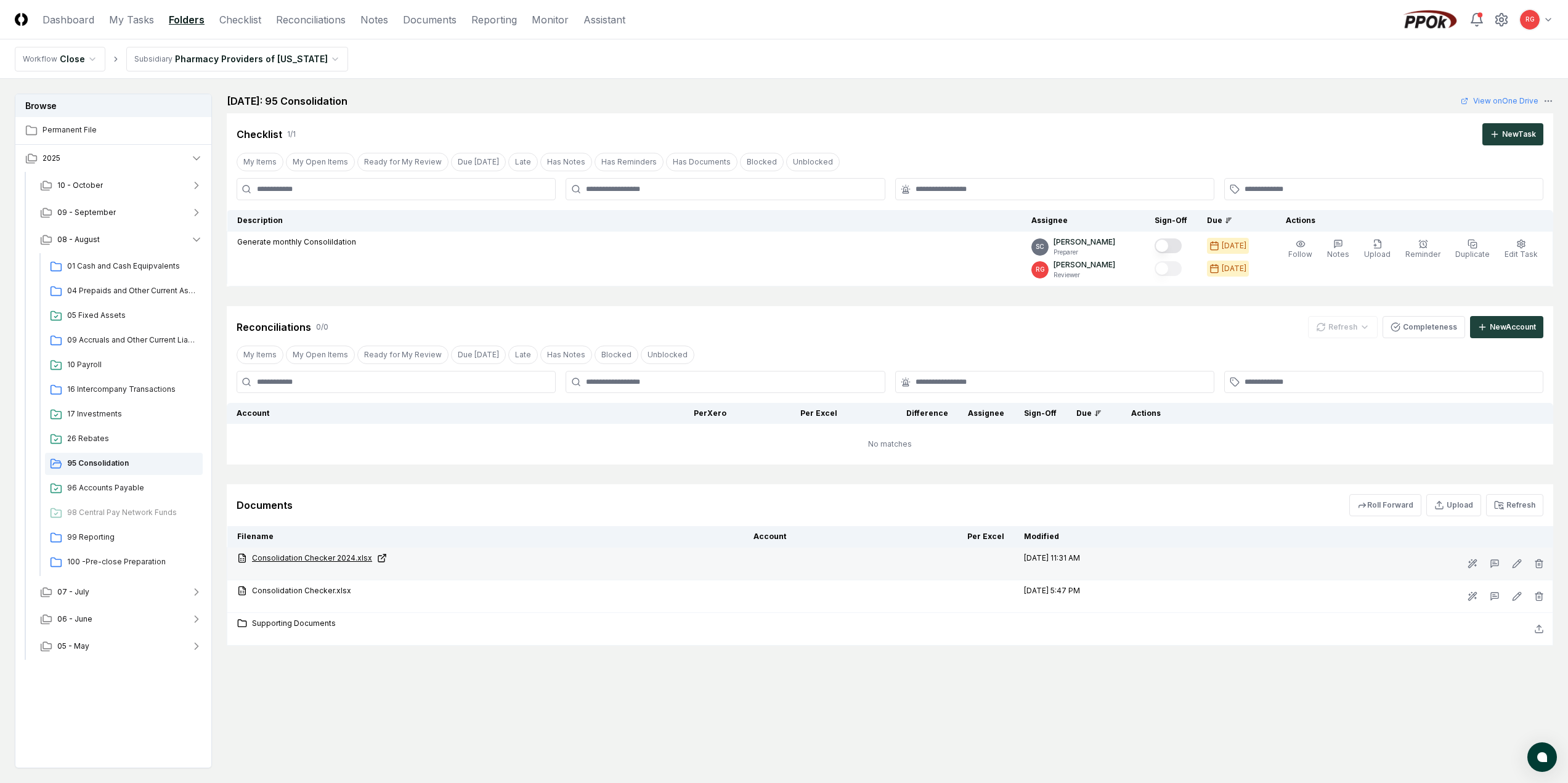
click at [334, 557] on link "Consolidation Checker 2024.xlsx" at bounding box center [485, 557] width 497 height 11
